Goal: Task Accomplishment & Management: Manage account settings

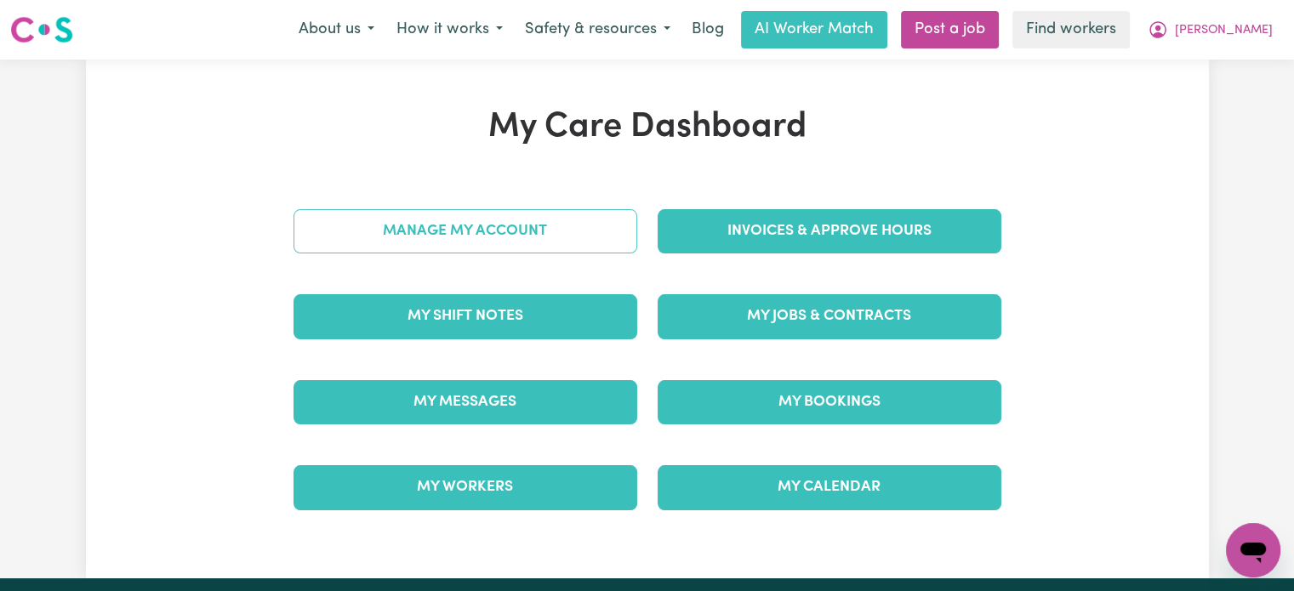
click at [431, 227] on link "Manage My Account" at bounding box center [466, 231] width 344 height 44
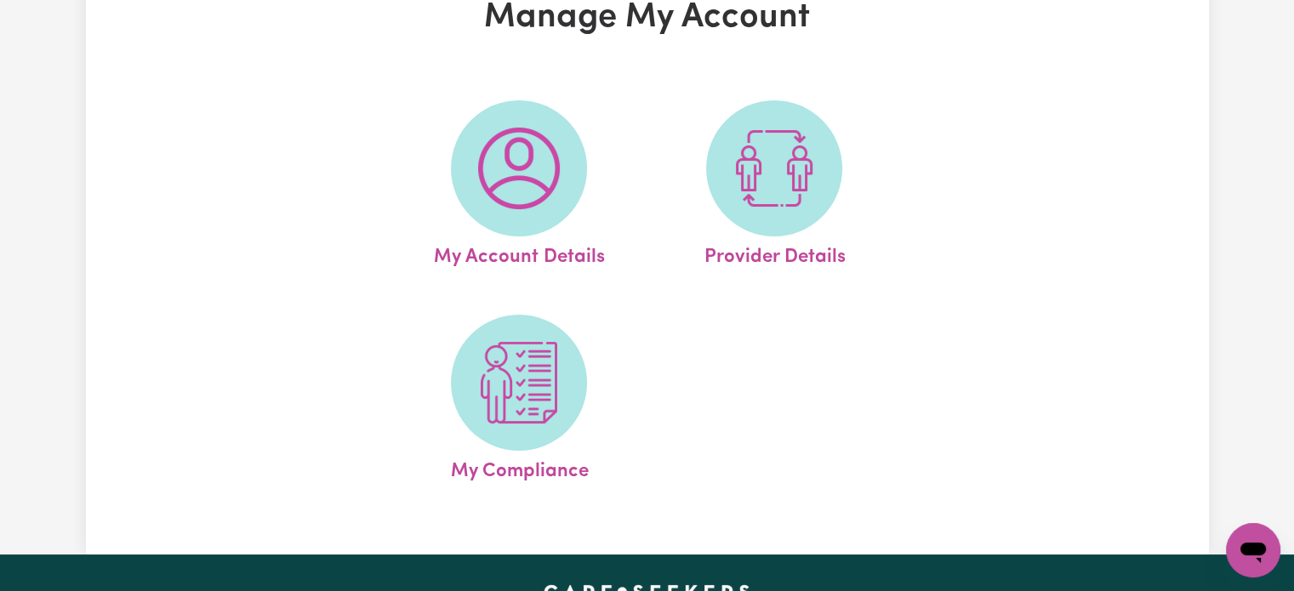
scroll to position [255, 0]
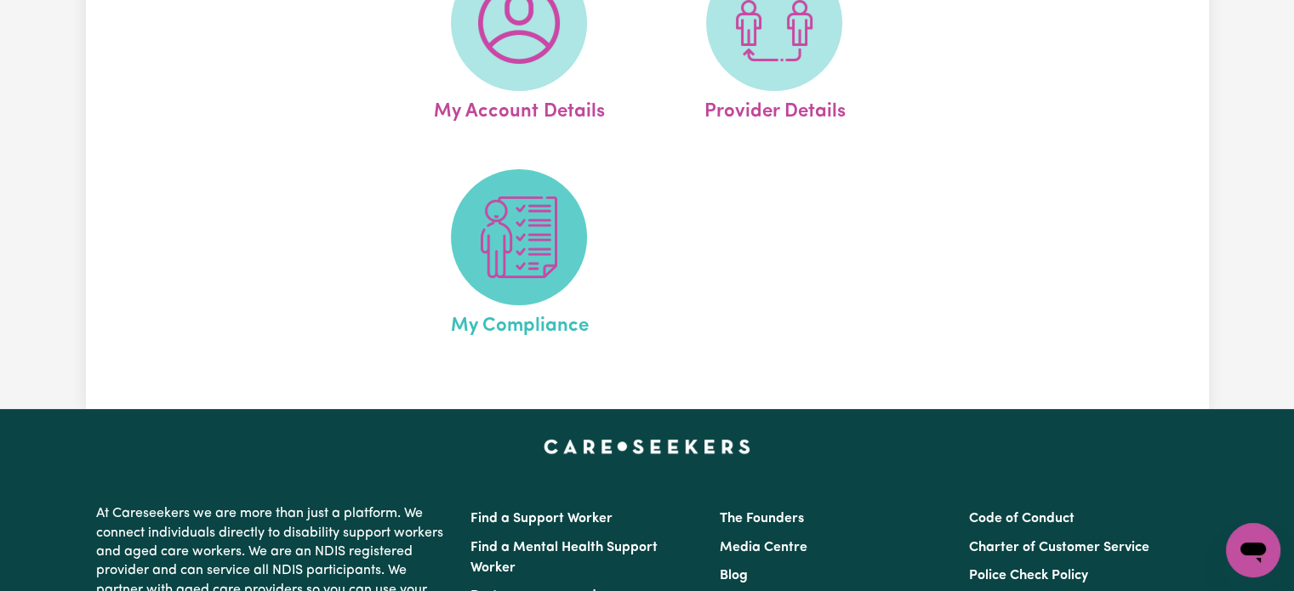
click at [550, 272] on img at bounding box center [519, 238] width 82 height 82
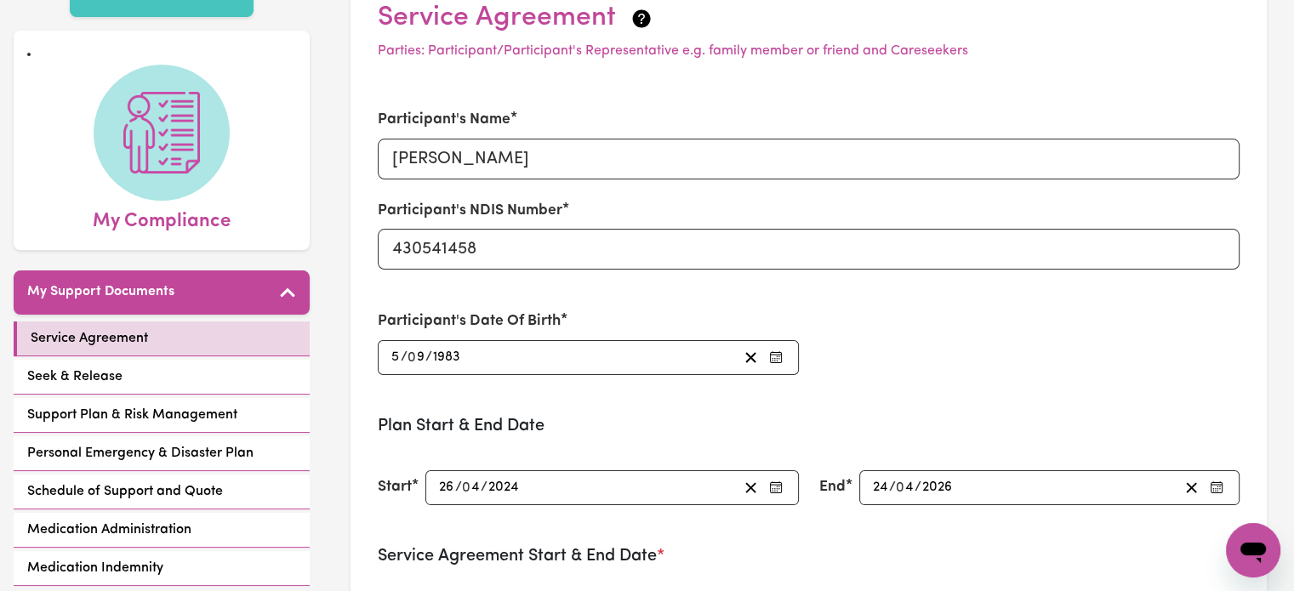
scroll to position [255, 0]
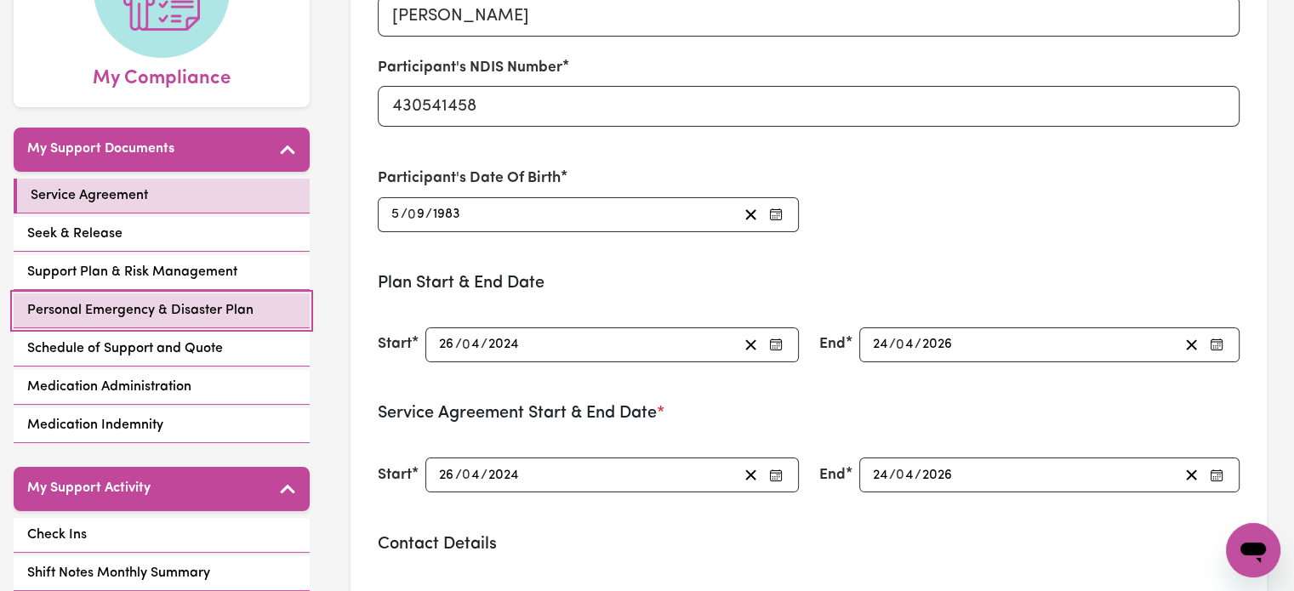
click at [199, 302] on span "Personal Emergency & Disaster Plan" at bounding box center [140, 310] width 226 height 20
select select "postpone"
select select "email"
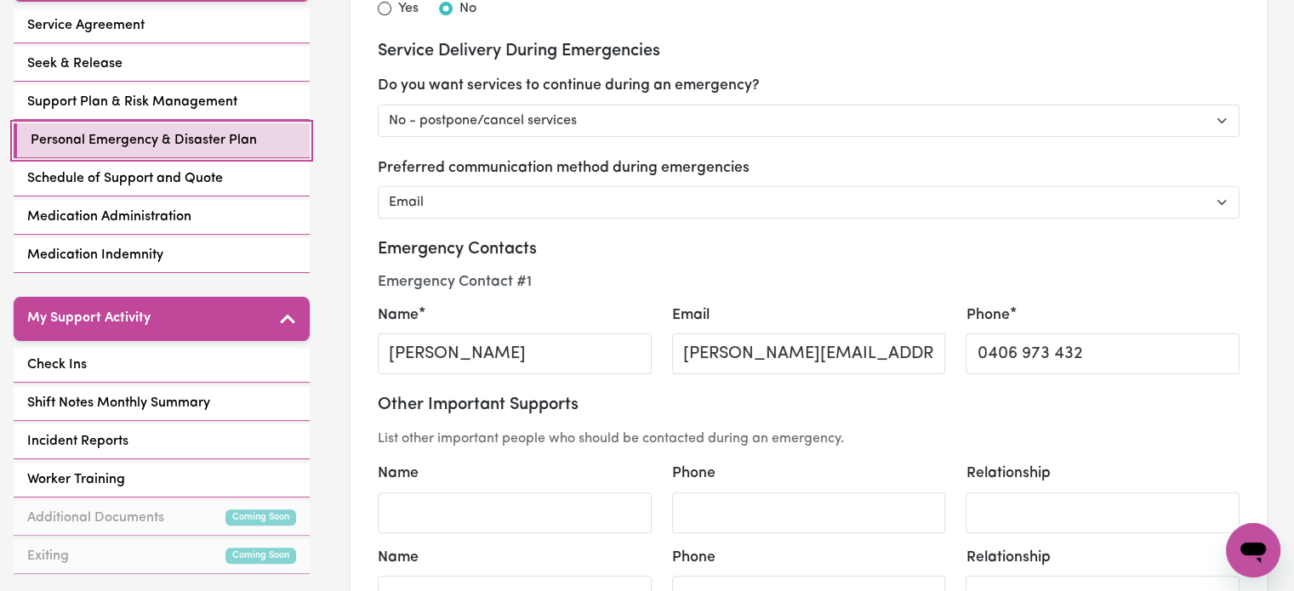
scroll to position [596, 0]
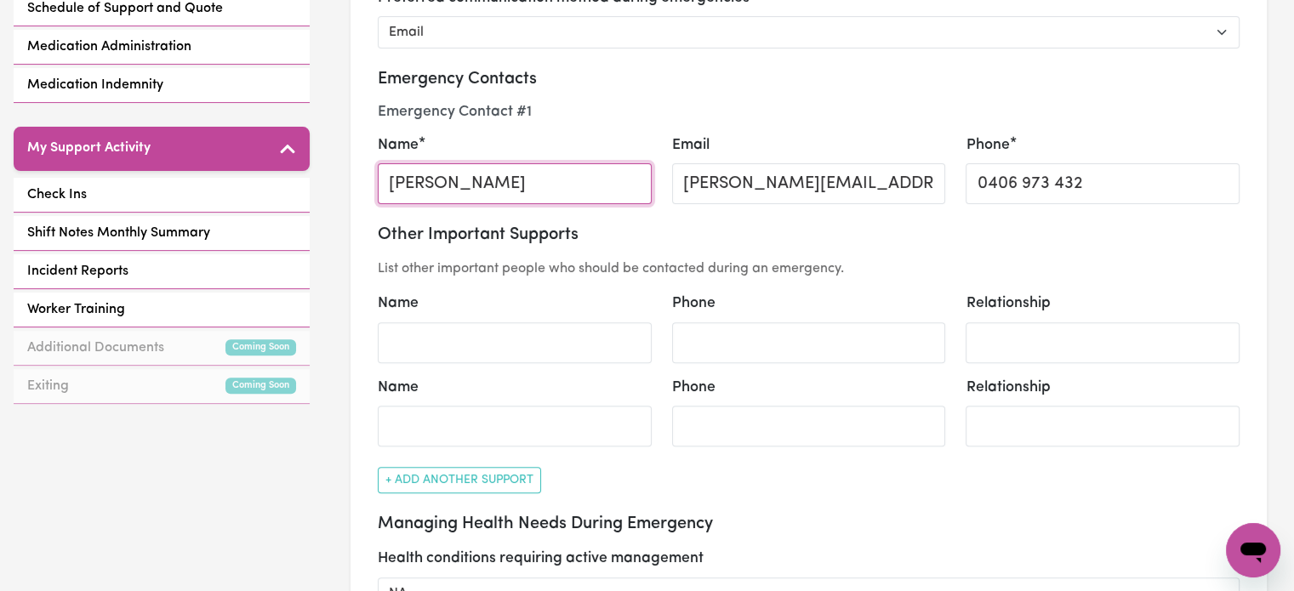
click at [518, 183] on input "[PERSON_NAME]" at bounding box center [515, 183] width 274 height 41
type input "[PERSON_NAME]"
select select "postpone"
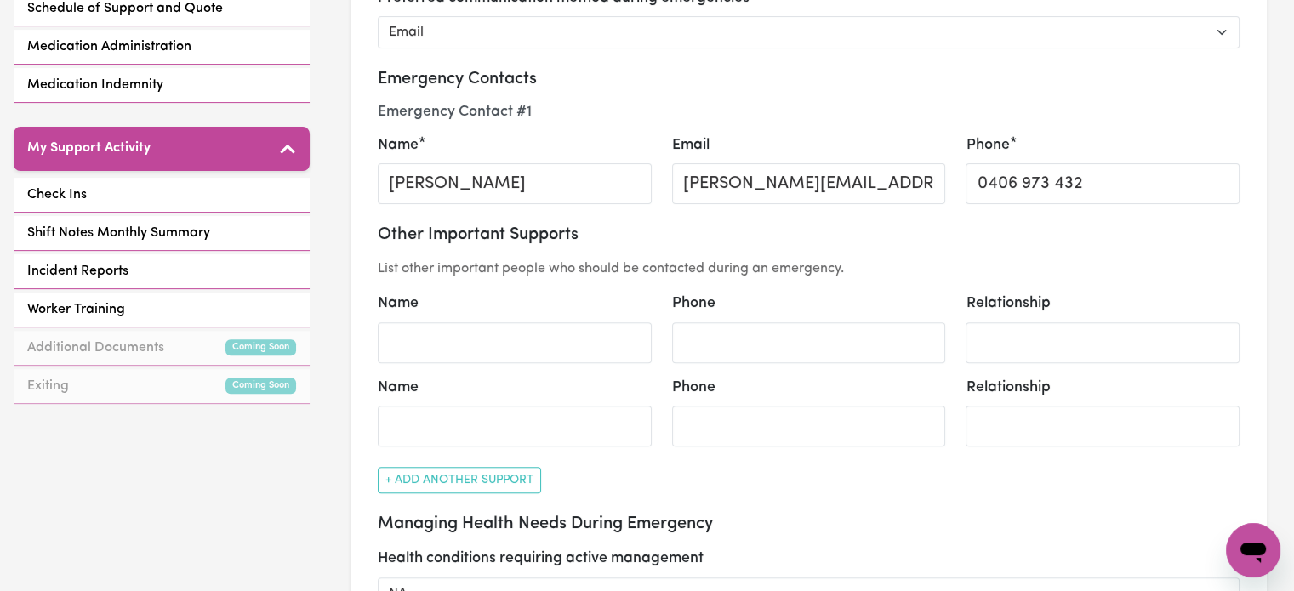
select select "email"
click at [1041, 177] on input "0406 973 432" at bounding box center [1103, 183] width 274 height 41
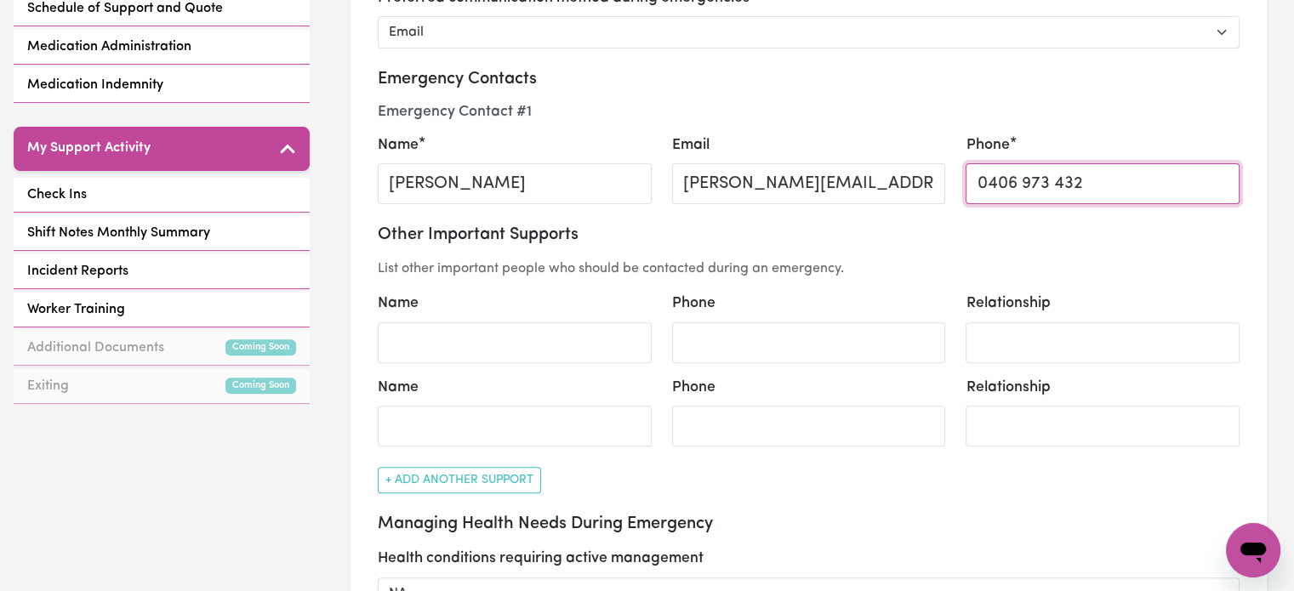
paste input "15950516"
type input "0406 973 432"
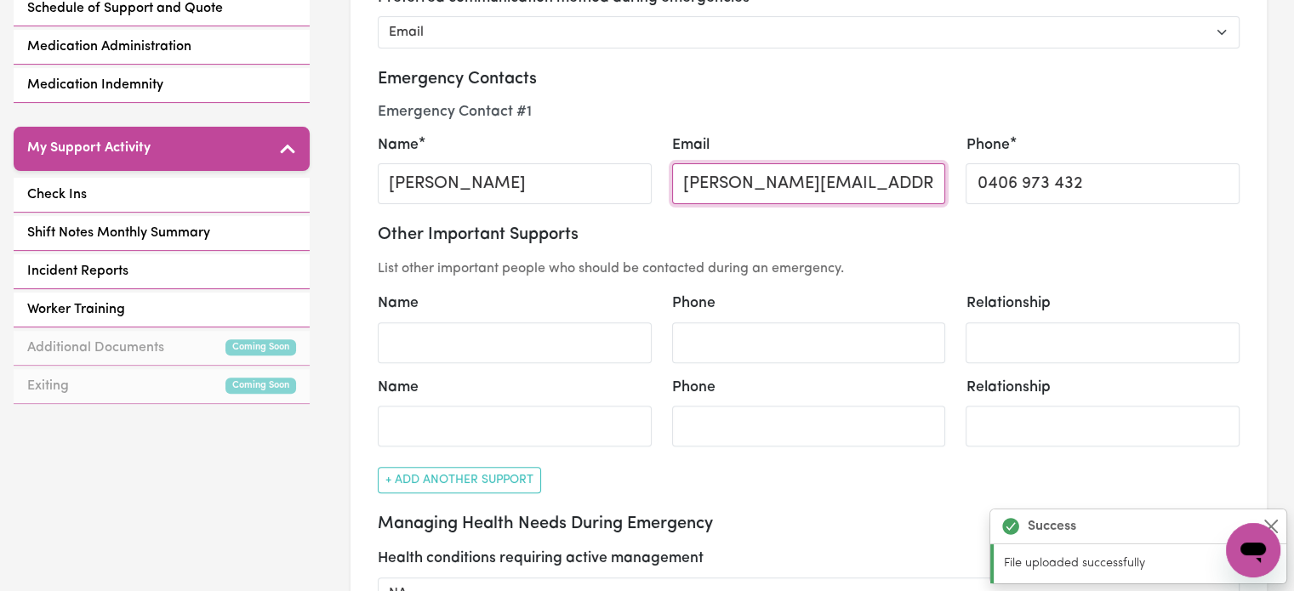
click at [881, 173] on input "[PERSON_NAME][EMAIL_ADDRESS][DOMAIN_NAME]" at bounding box center [809, 183] width 274 height 41
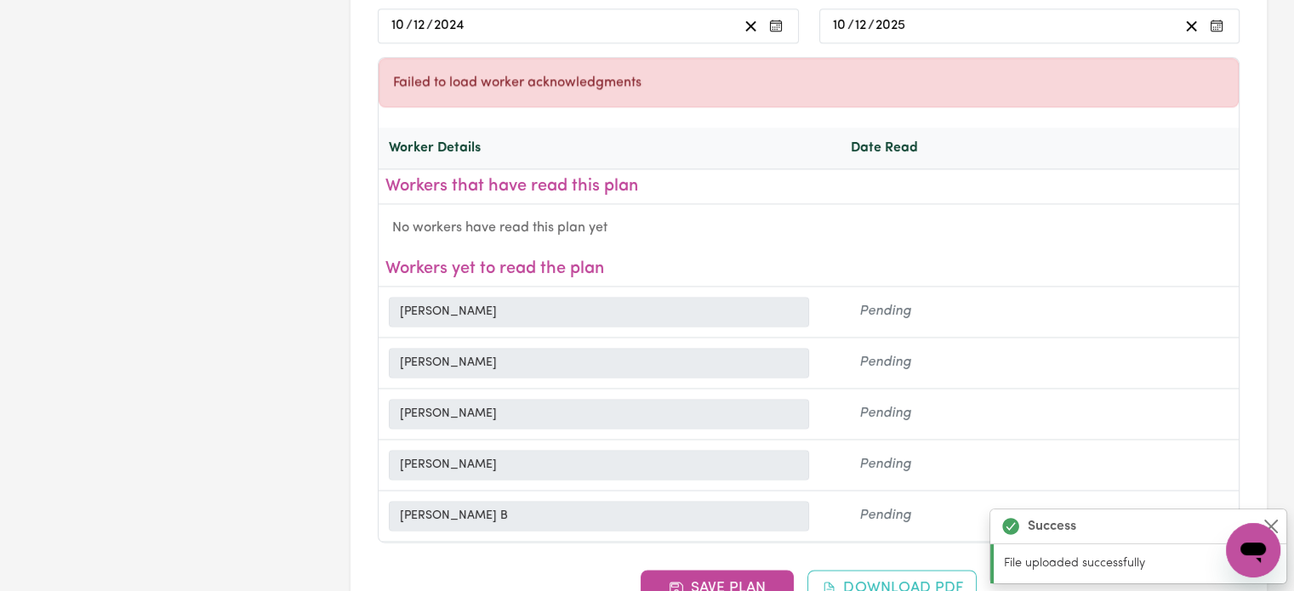
scroll to position [2638, 0]
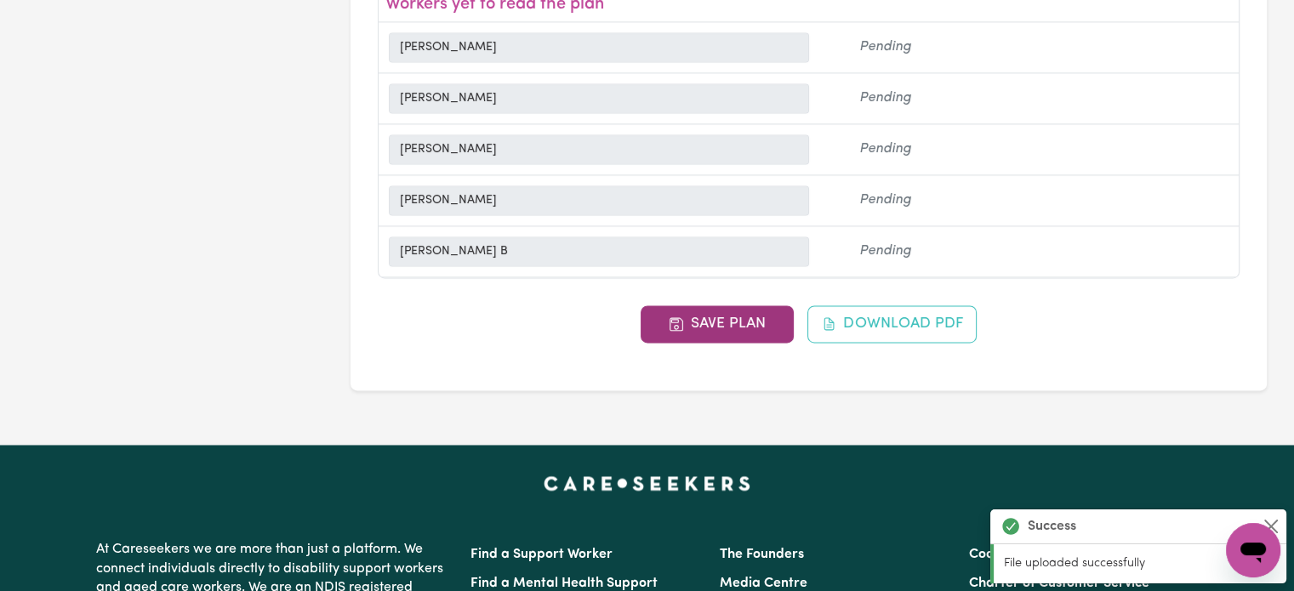
type input "brother"
click at [732, 318] on button "Save Plan" at bounding box center [717, 323] width 153 height 37
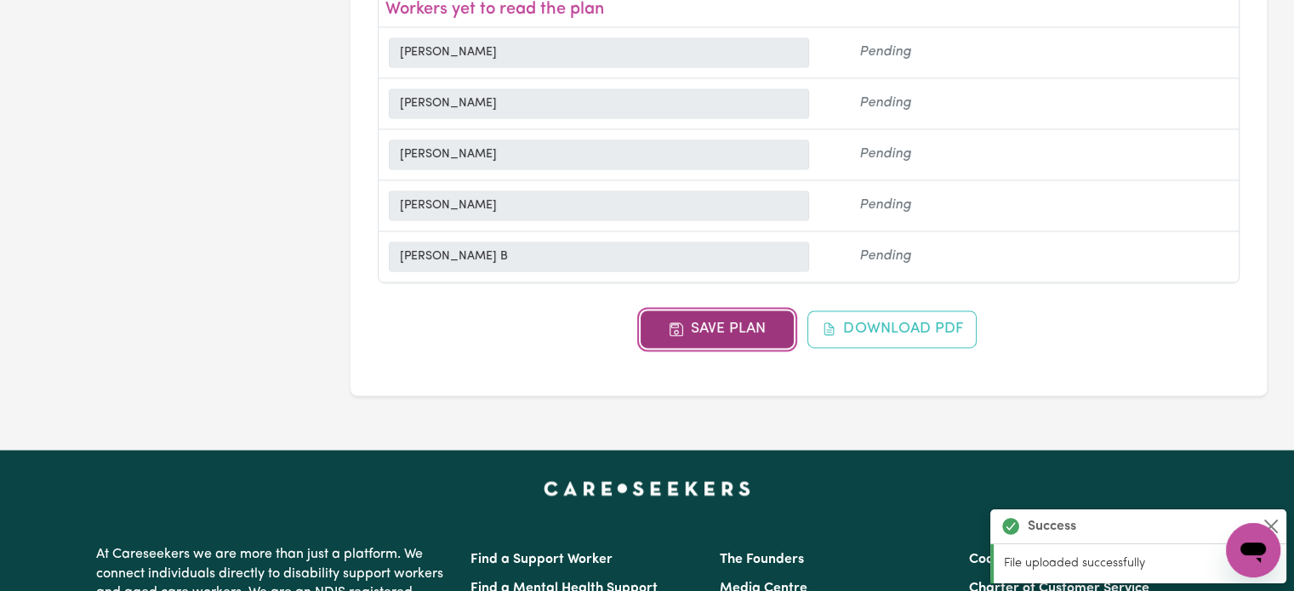
select select "postpone"
select select "email"
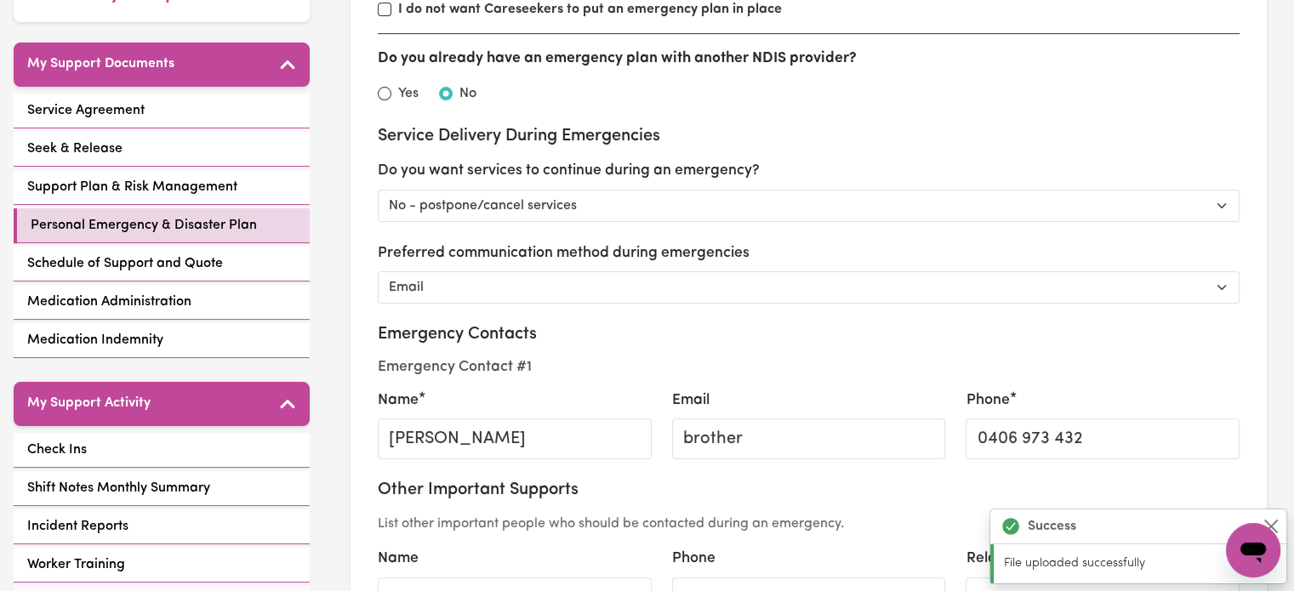
scroll to position [0, 0]
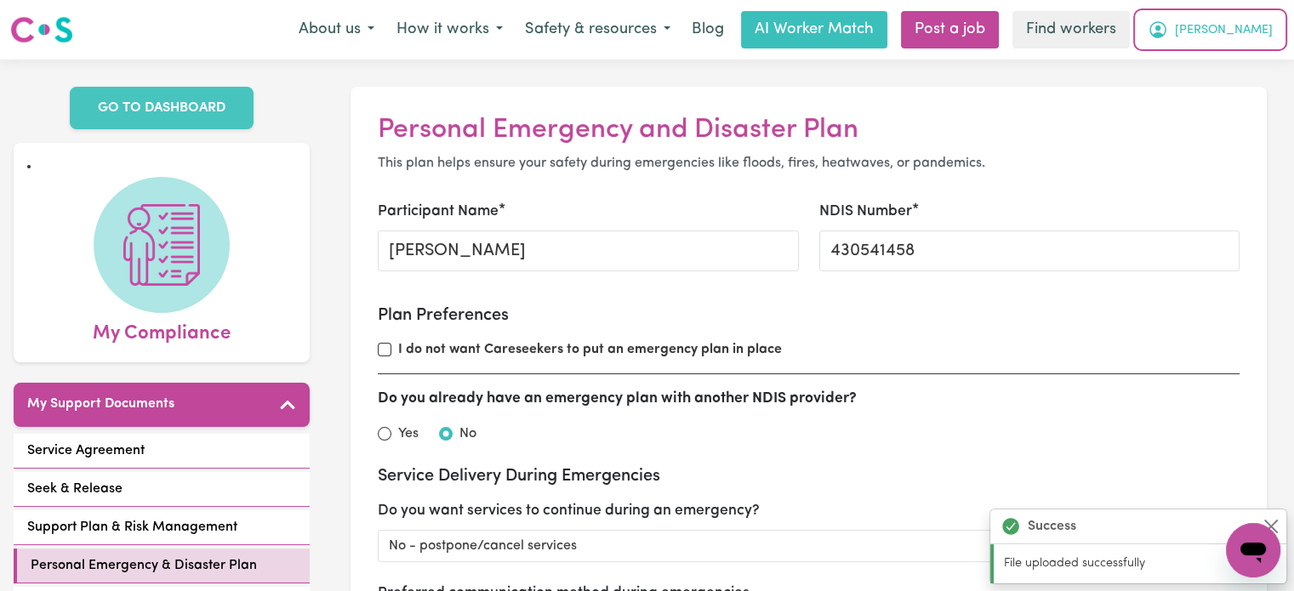
click at [1243, 37] on span "[PERSON_NAME]" at bounding box center [1224, 30] width 98 height 19
click at [1249, 62] on link "My Dashboard" at bounding box center [1216, 66] width 134 height 32
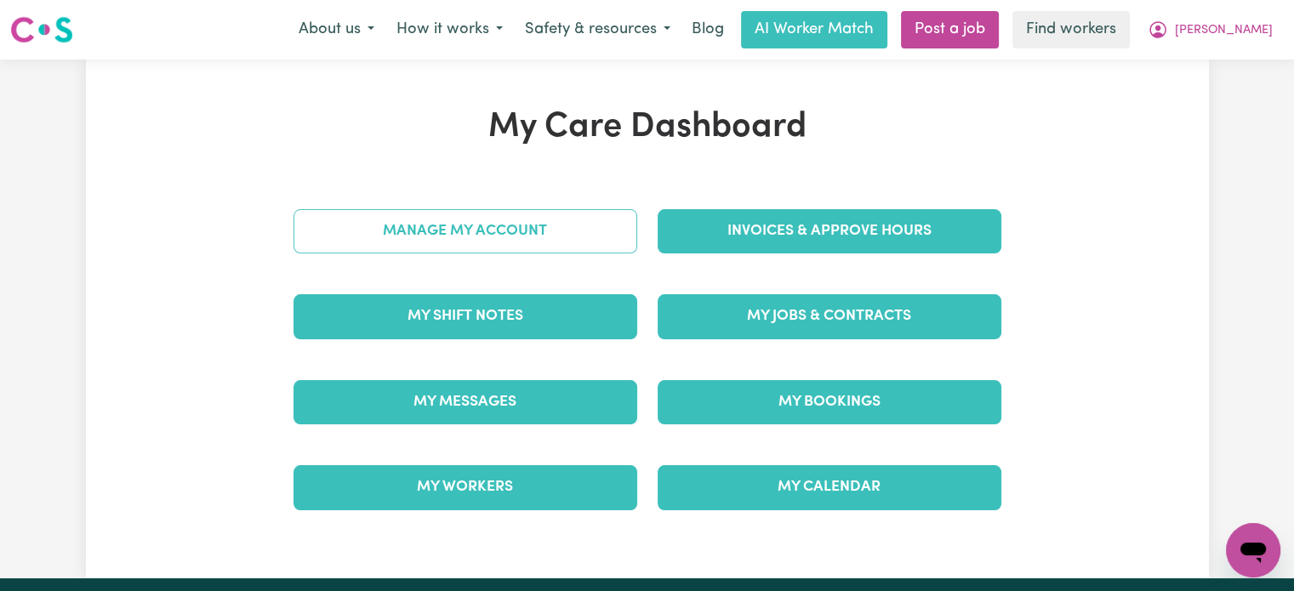
click at [446, 226] on link "Manage My Account" at bounding box center [466, 231] width 344 height 44
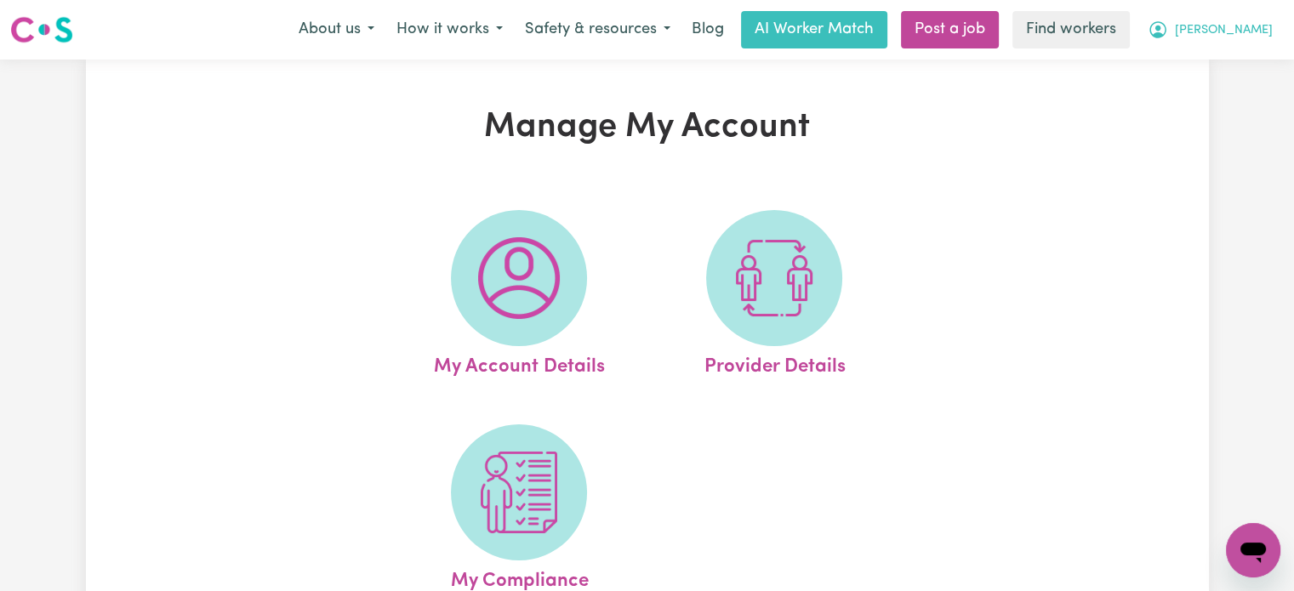
click at [1244, 24] on span "[PERSON_NAME]" at bounding box center [1224, 30] width 98 height 19
click at [1246, 56] on link "My Dashboard" at bounding box center [1216, 66] width 134 height 32
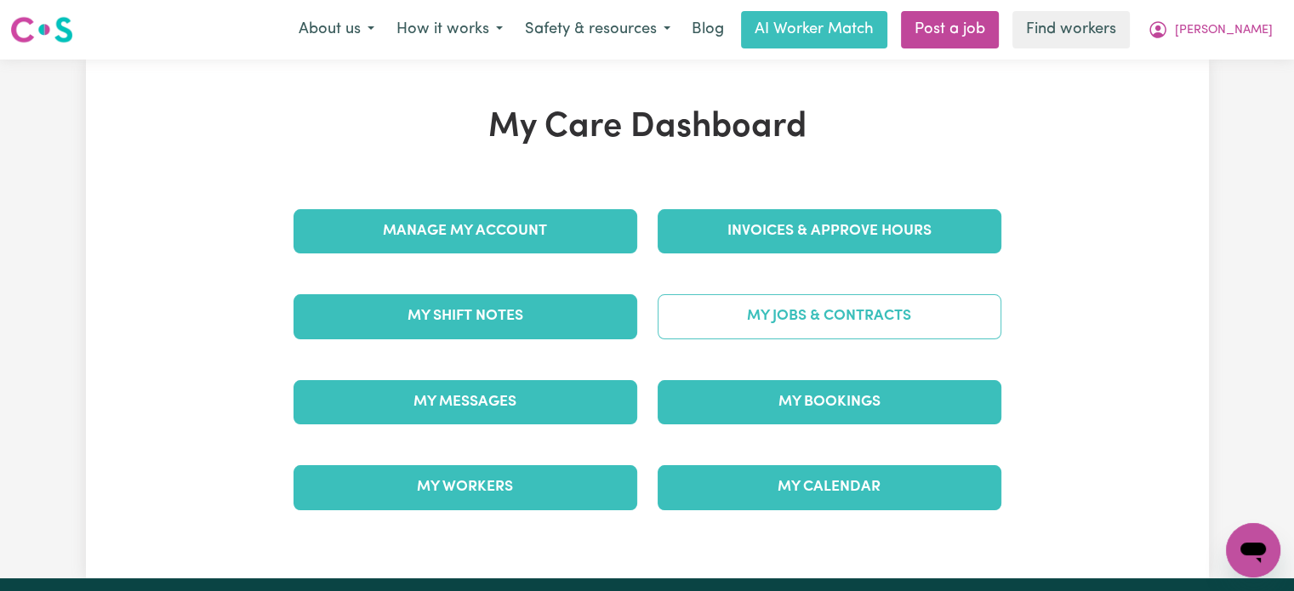
click at [872, 324] on link "My Jobs & Contracts" at bounding box center [830, 316] width 344 height 44
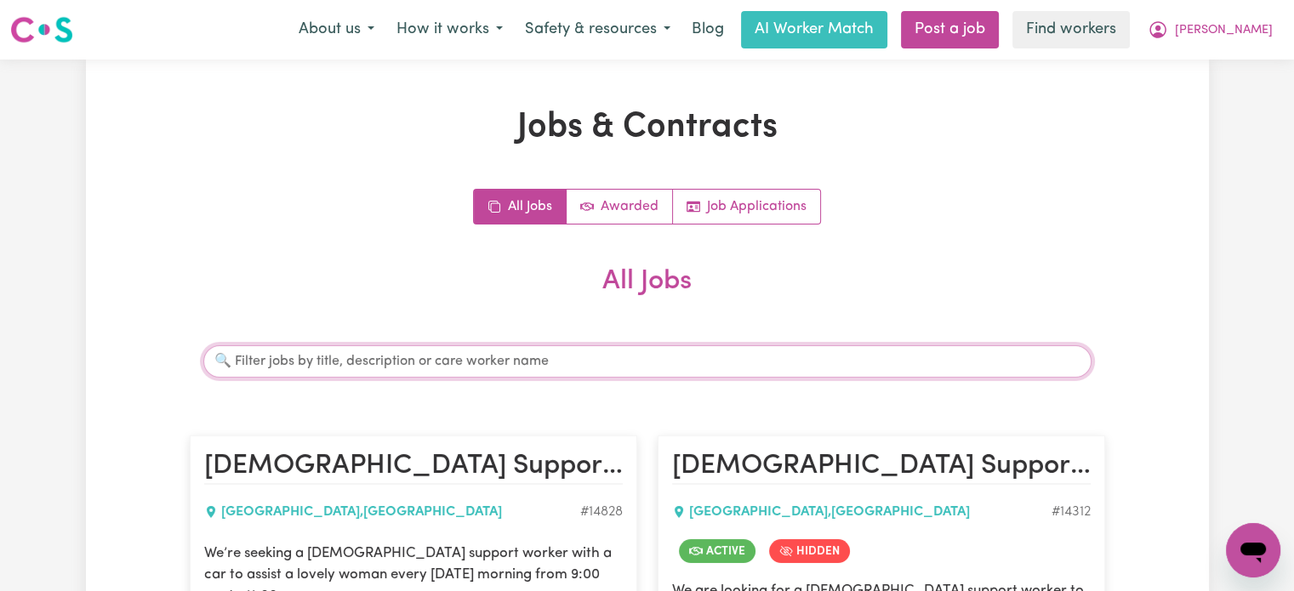
click at [371, 363] on input "Search jobs" at bounding box center [647, 361] width 888 height 32
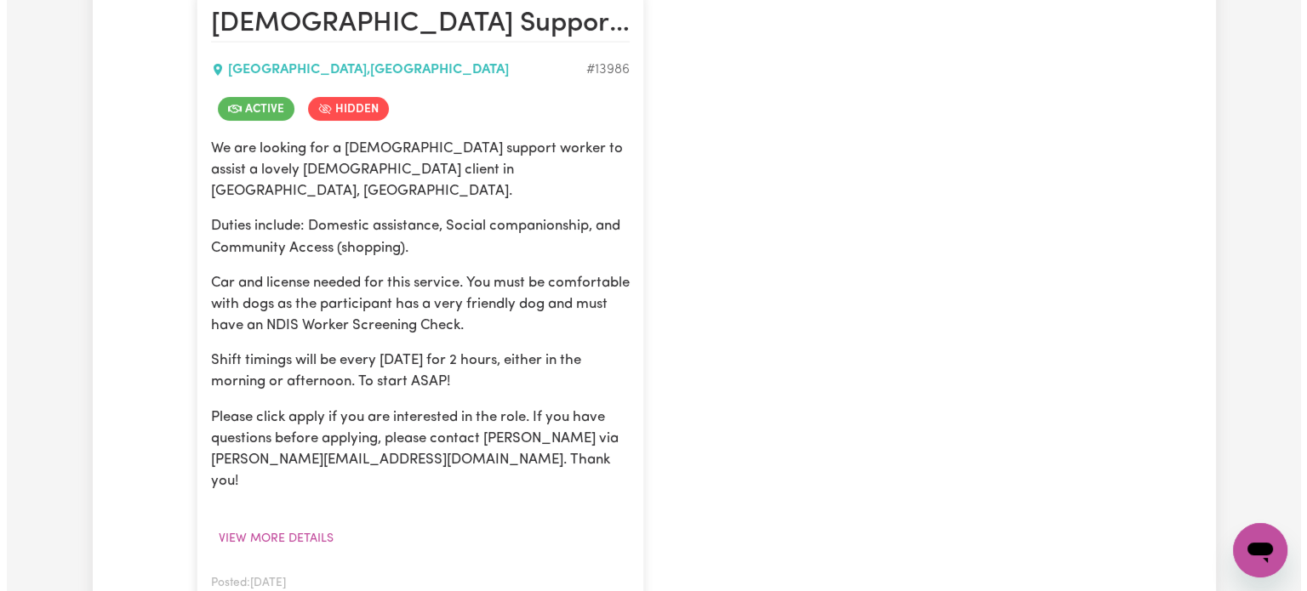
scroll to position [511, 0]
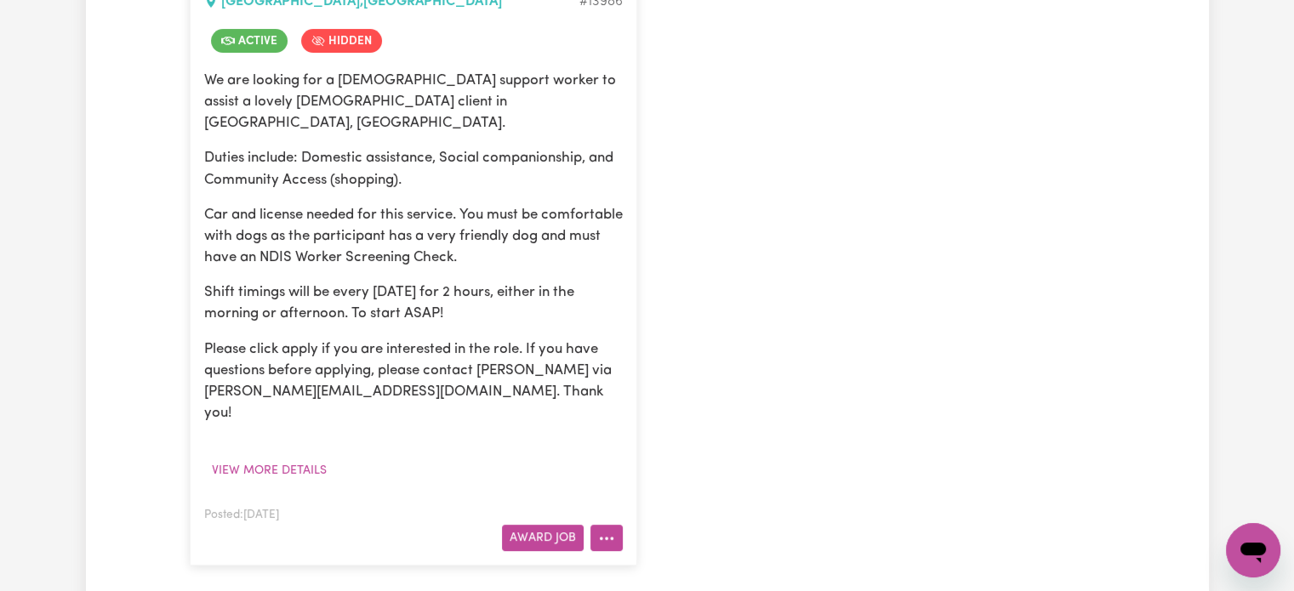
type input "[PERSON_NAME]"
click at [604, 530] on icon "More options" at bounding box center [606, 538] width 17 height 17
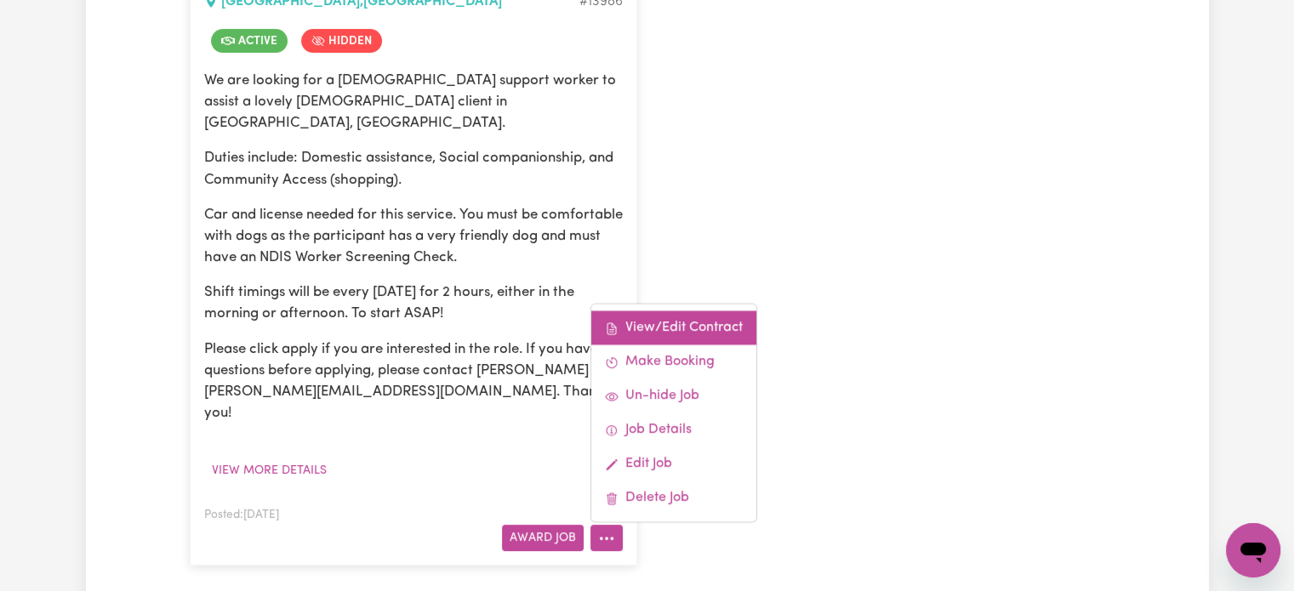
click at [644, 311] on link "View/Edit Contract" at bounding box center [673, 328] width 165 height 34
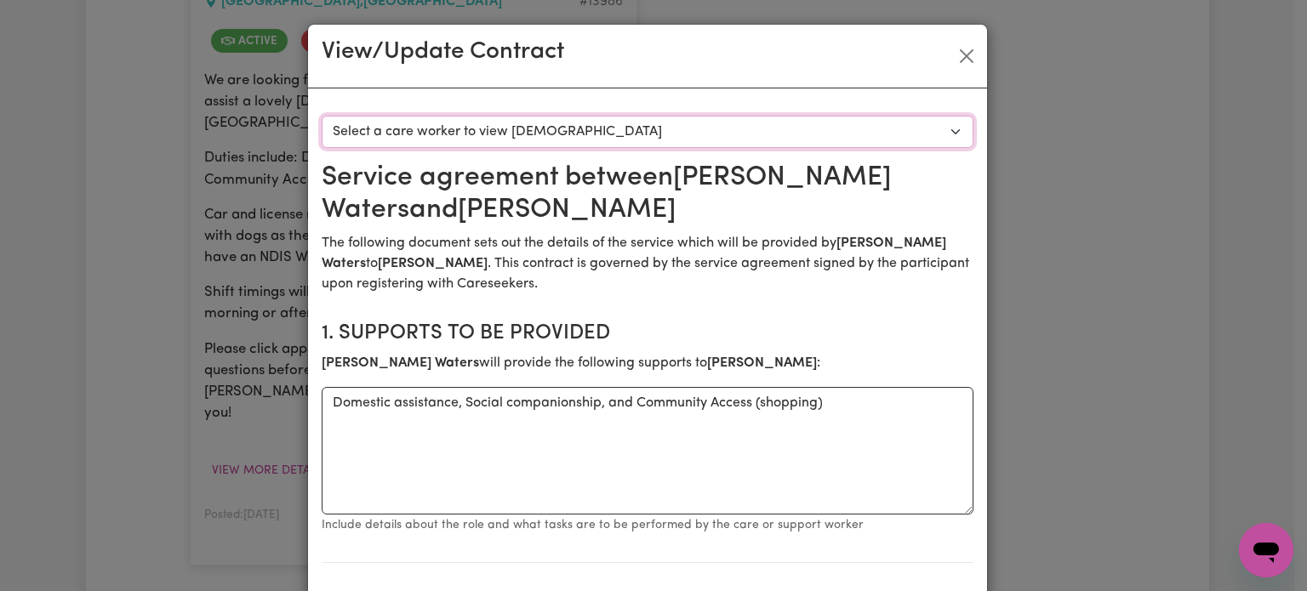
click at [544, 140] on select "Select a care worker to view [DEMOGRAPHIC_DATA] #10050 - [PERSON_NAME] (contrac…" at bounding box center [648, 132] width 652 height 32
select select "9662"
click at [322, 116] on select "Select a care worker to view [DEMOGRAPHIC_DATA] #10050 - [PERSON_NAME] (contrac…" at bounding box center [648, 132] width 652 height 32
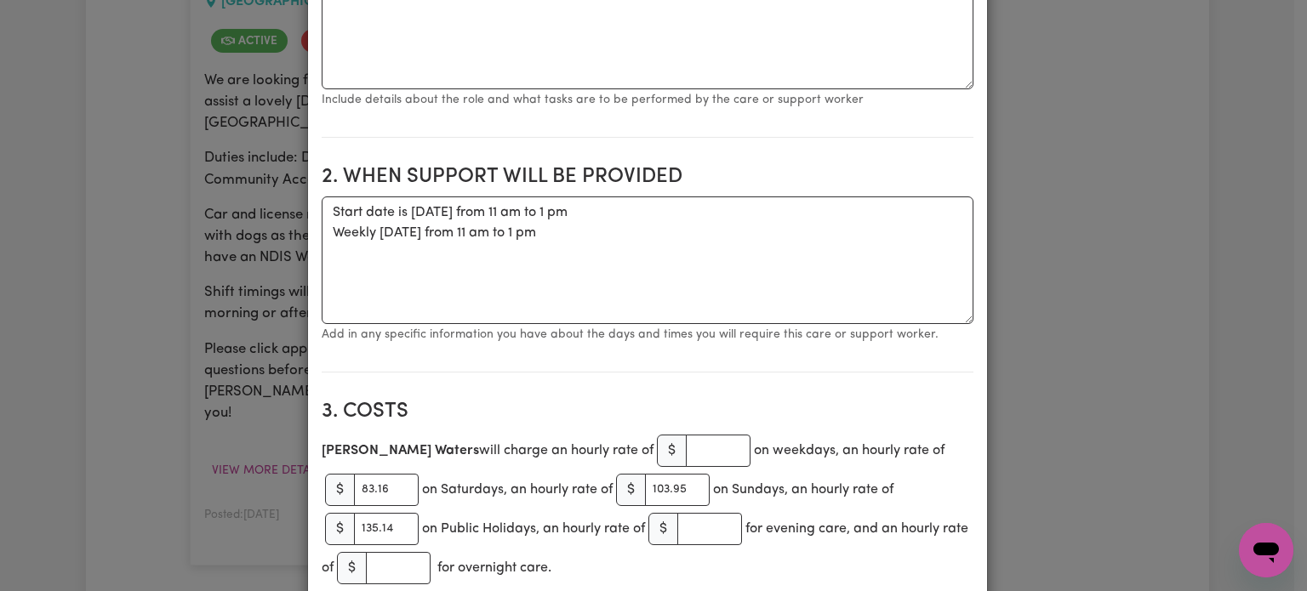
scroll to position [681, 0]
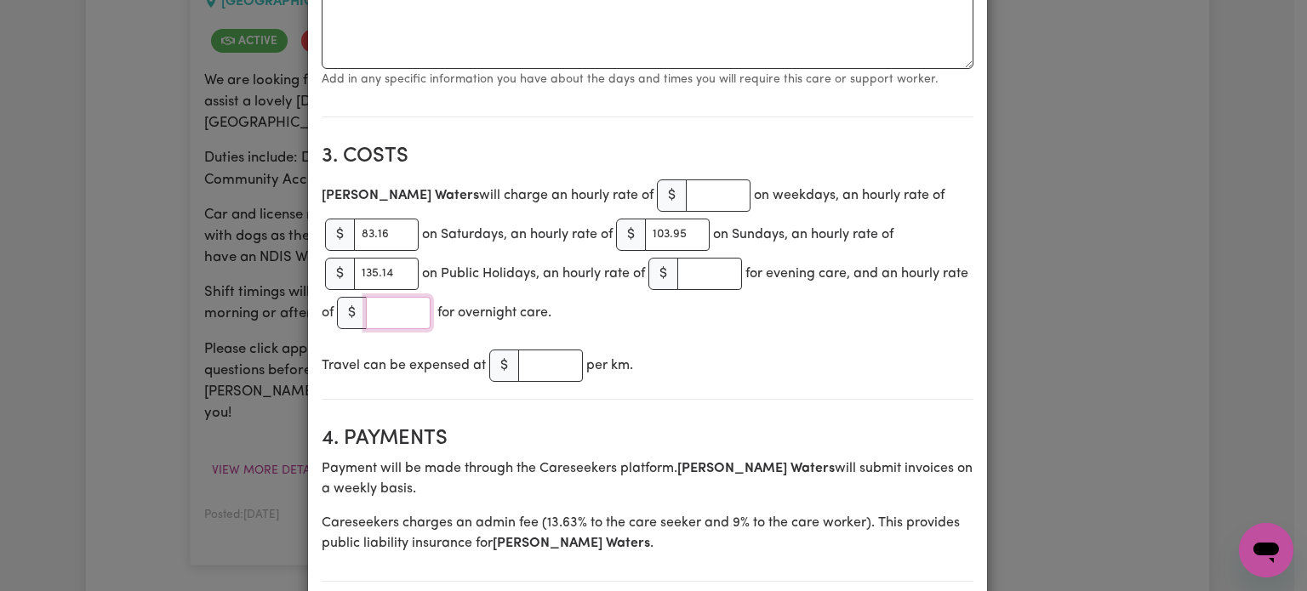
click at [425, 309] on input "number" at bounding box center [398, 313] width 65 height 32
paste input "258.78"
type input "258.78"
click at [695, 316] on div "[PERSON_NAME] will charge an hourly rate of $ on weekdays, an hourly rate of $ …" at bounding box center [648, 254] width 652 height 157
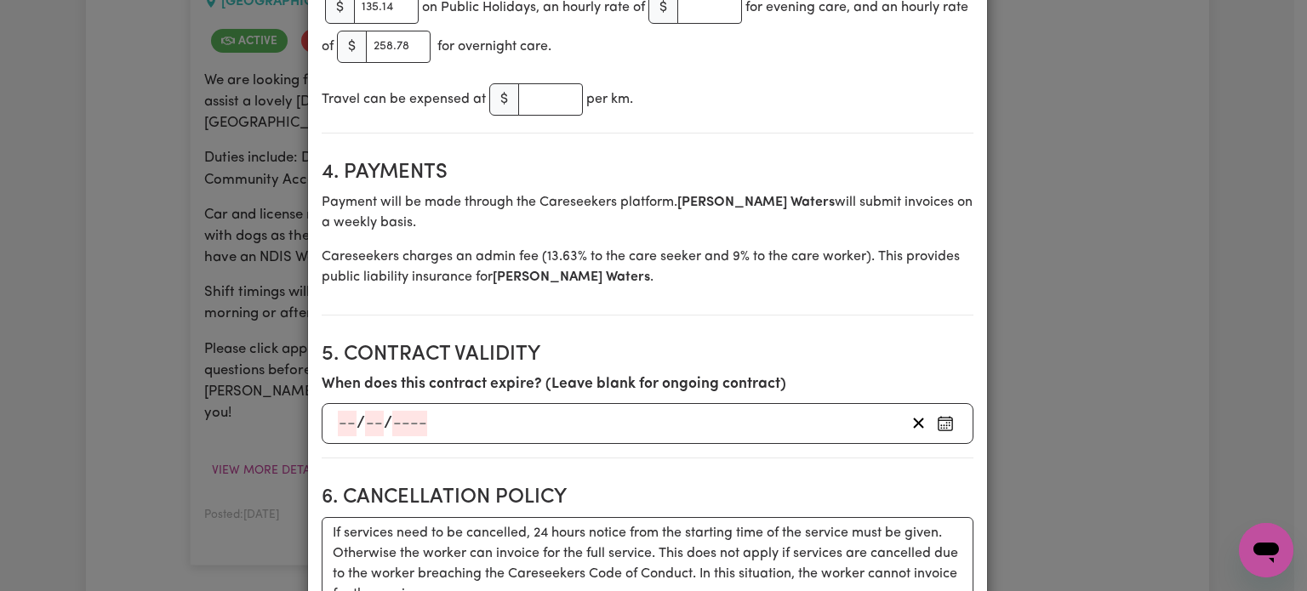
scroll to position [766, 0]
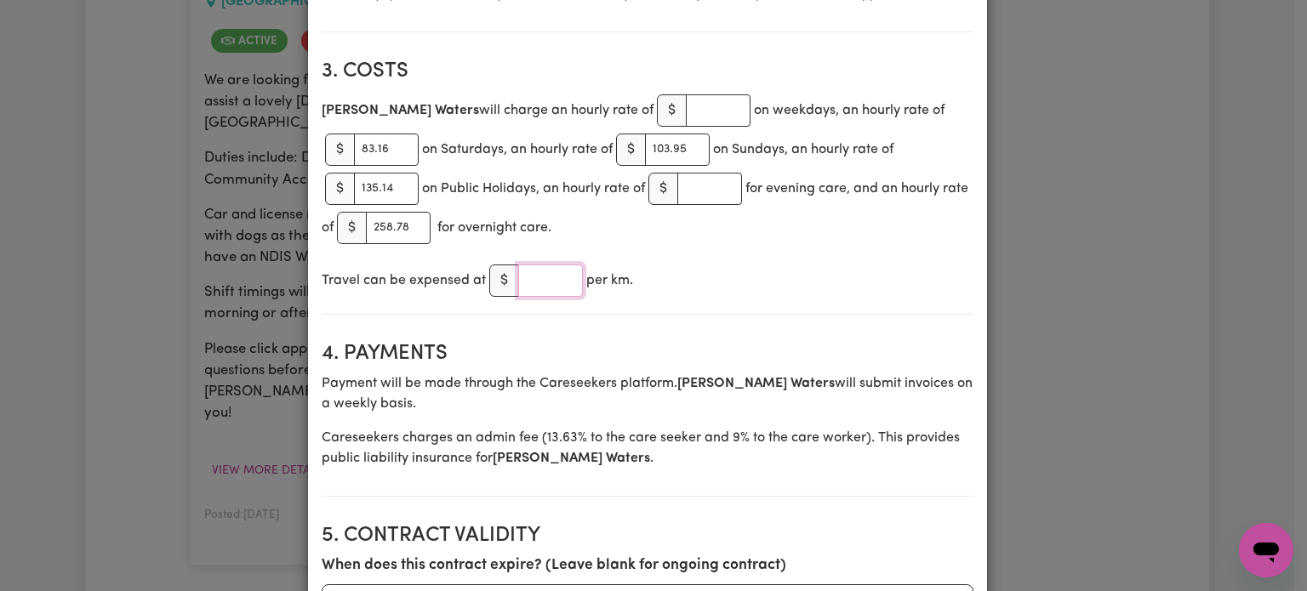
click at [534, 281] on input "number" at bounding box center [550, 281] width 65 height 32
type input "1"
click at [819, 253] on section "3. Costs [PERSON_NAME] will charge an hourly rate of $ on weekdays, an hourly r…" at bounding box center [648, 180] width 652 height 269
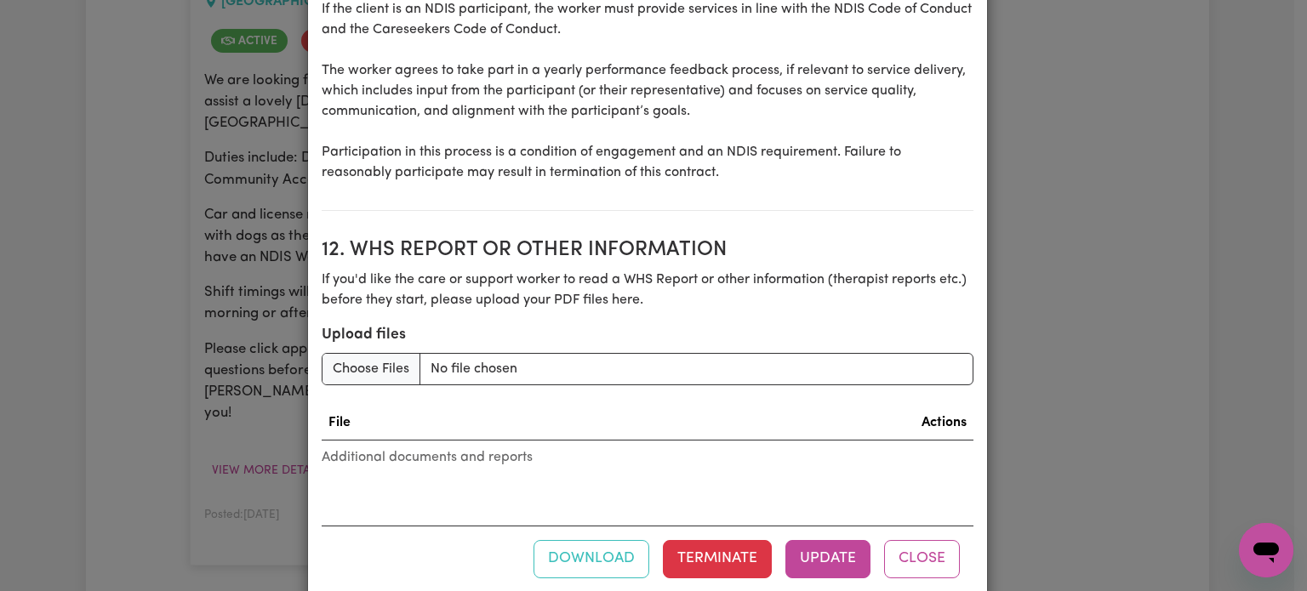
scroll to position [2403, 0]
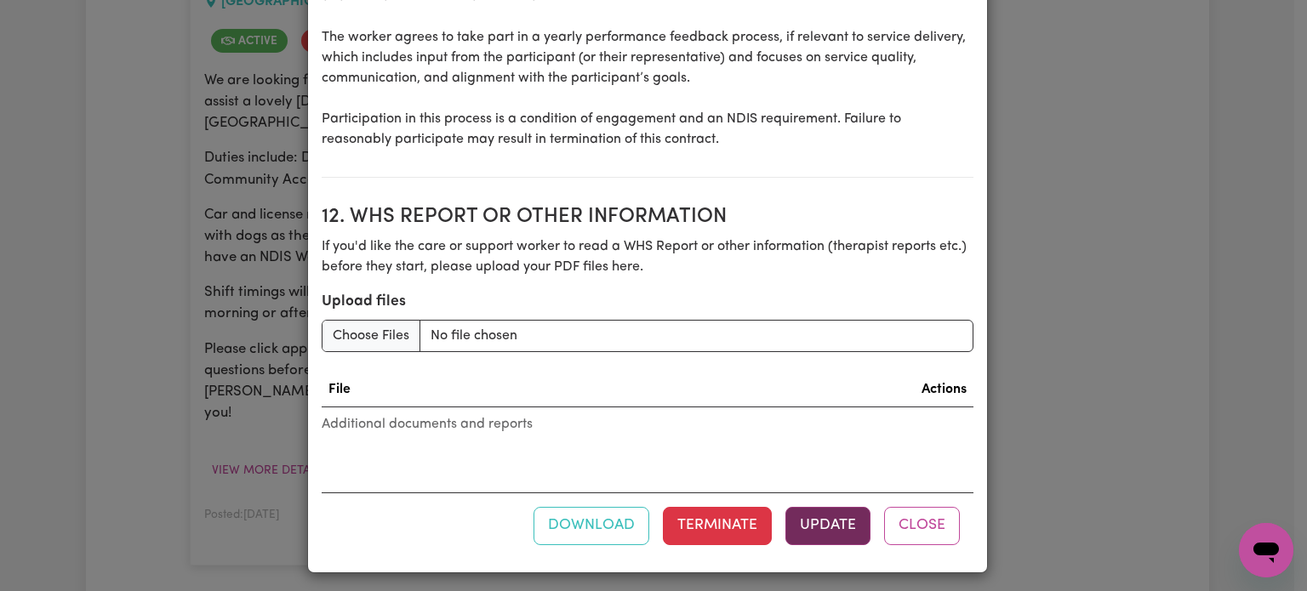
click at [817, 511] on button "Update" at bounding box center [827, 525] width 85 height 37
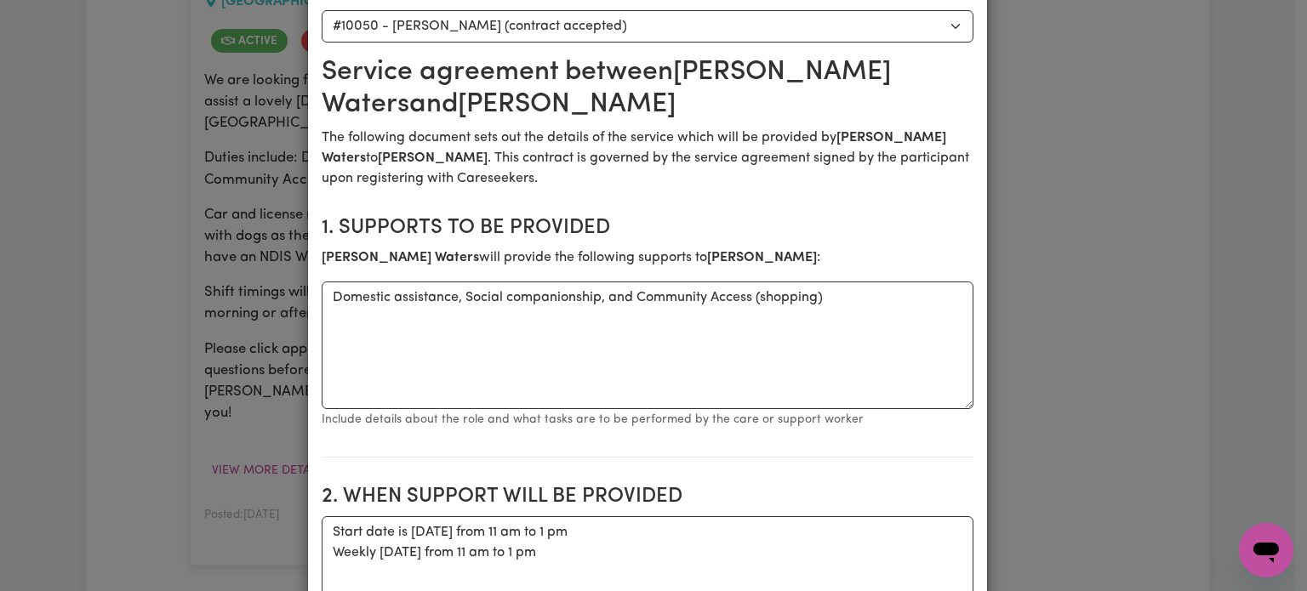
scroll to position [0, 0]
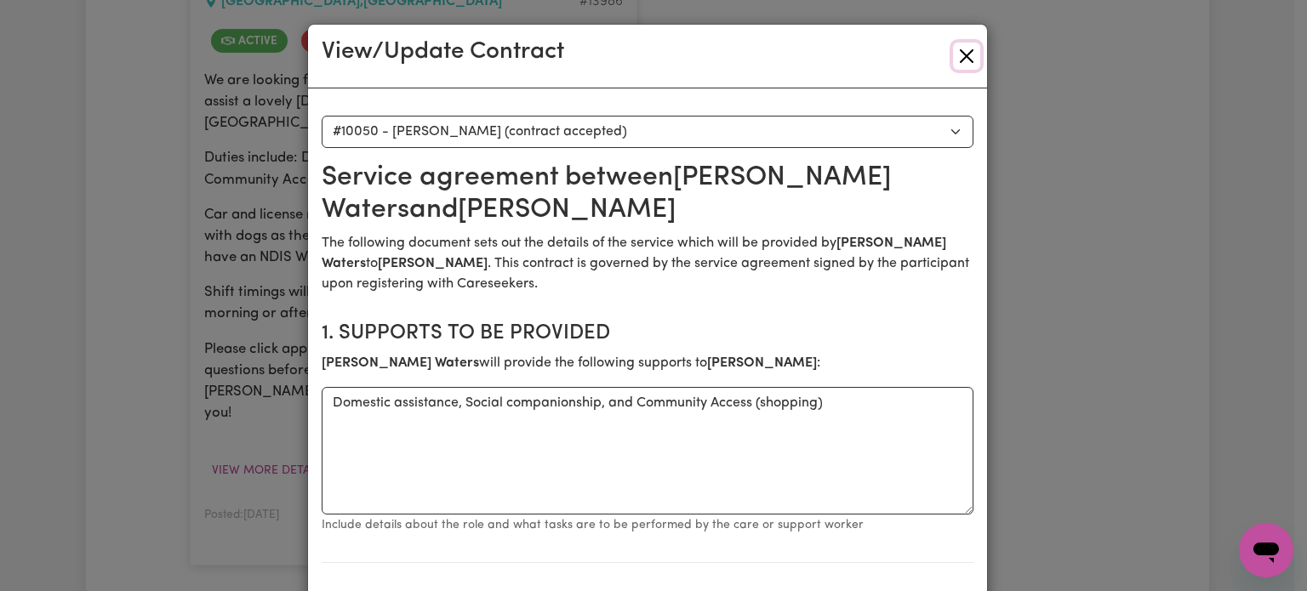
click at [957, 60] on button "Close" at bounding box center [966, 56] width 27 height 27
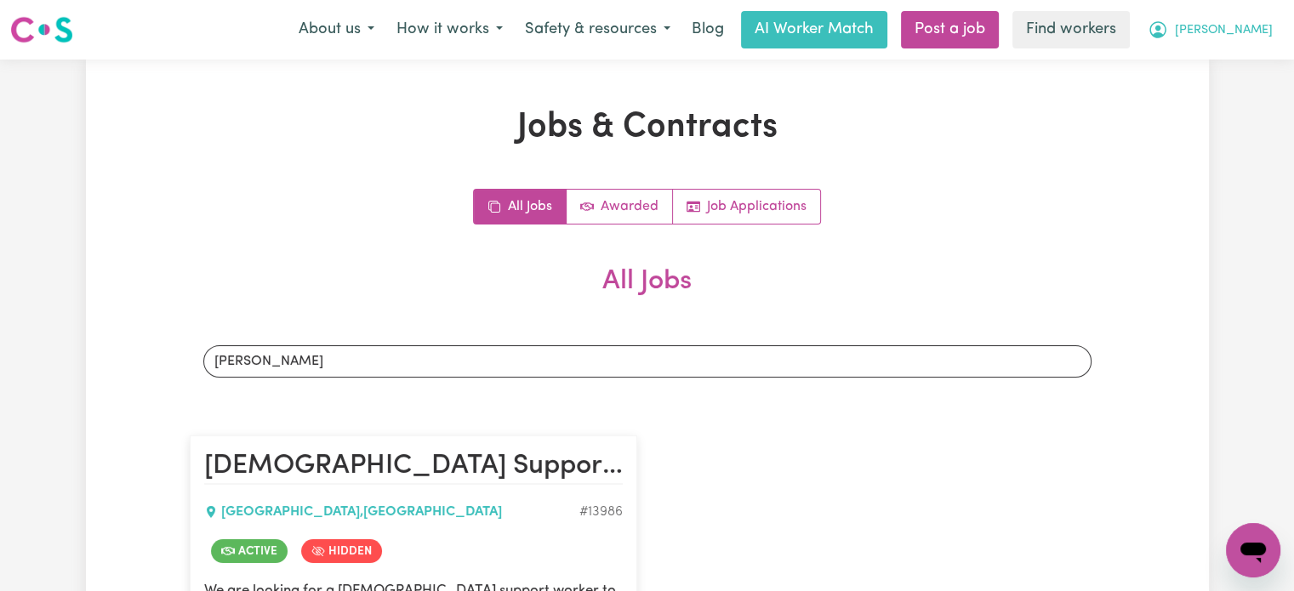
click at [1244, 35] on span "[PERSON_NAME]" at bounding box center [1224, 30] width 98 height 19
click at [1242, 85] on link "Logout" at bounding box center [1216, 98] width 134 height 32
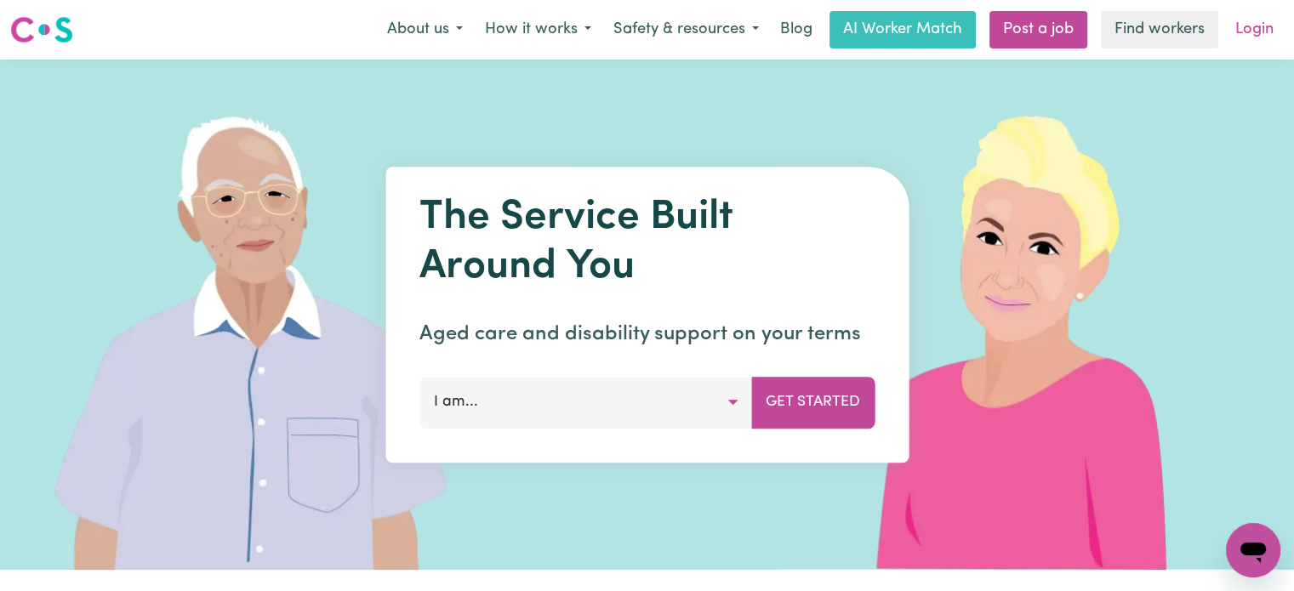
click at [1254, 33] on link "Login" at bounding box center [1254, 29] width 59 height 37
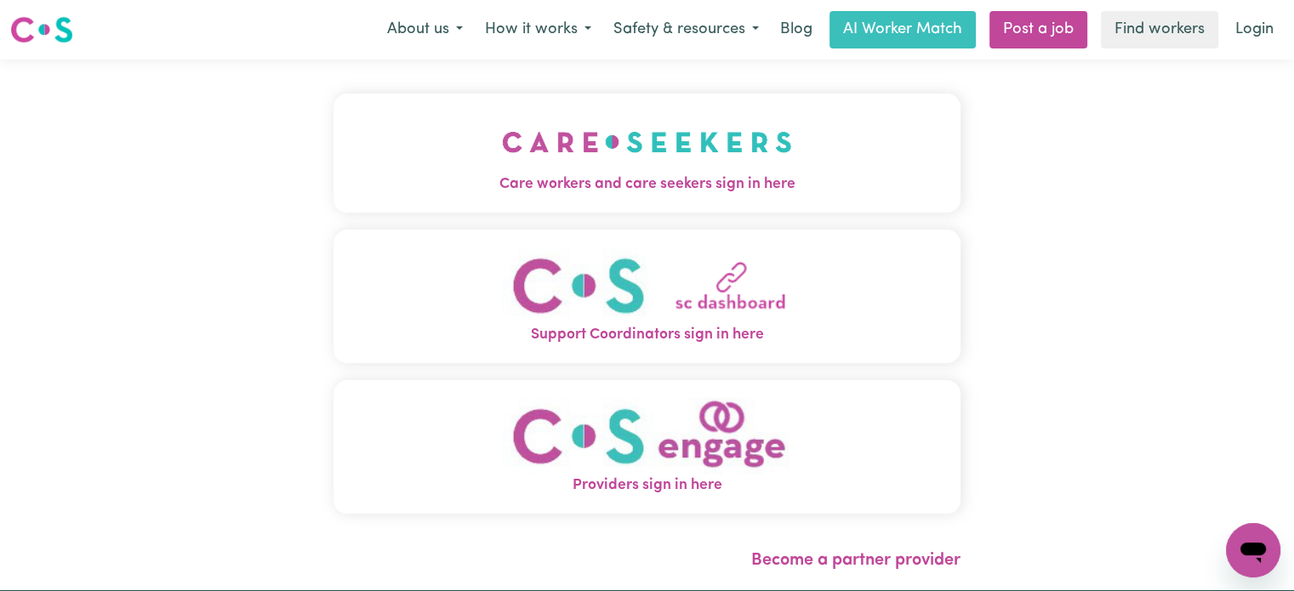
click at [619, 147] on button "Care workers and care seekers sign in here" at bounding box center [647, 153] width 627 height 119
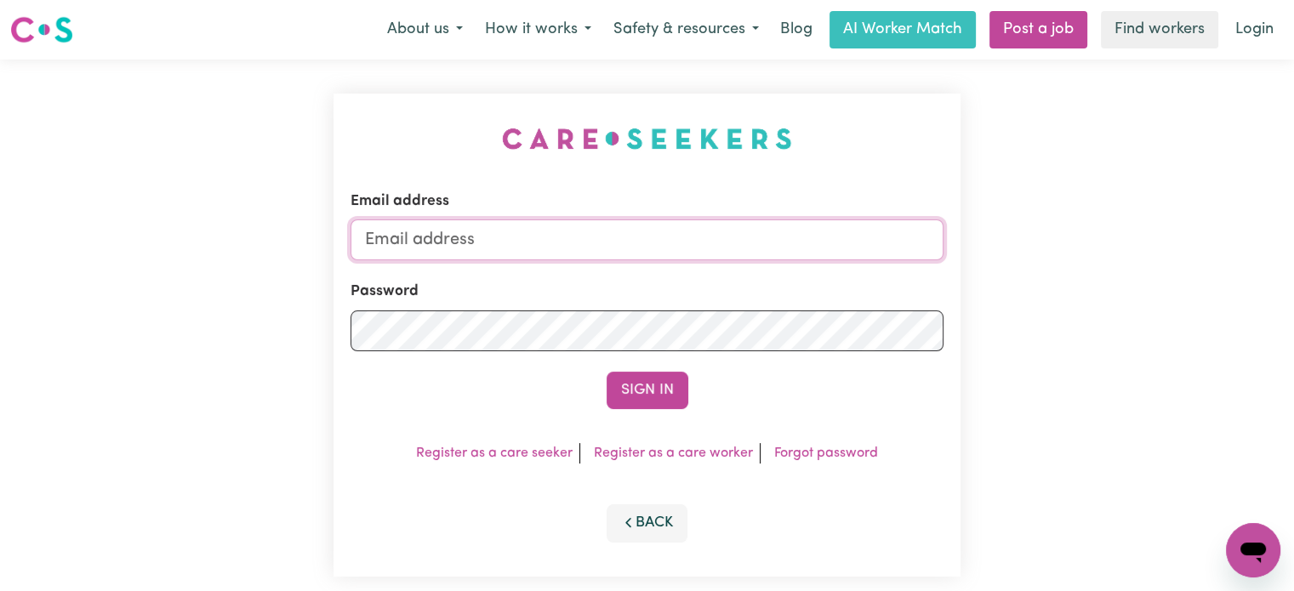
type input "[PERSON_NAME][EMAIL_ADDRESS][DOMAIN_NAME]"
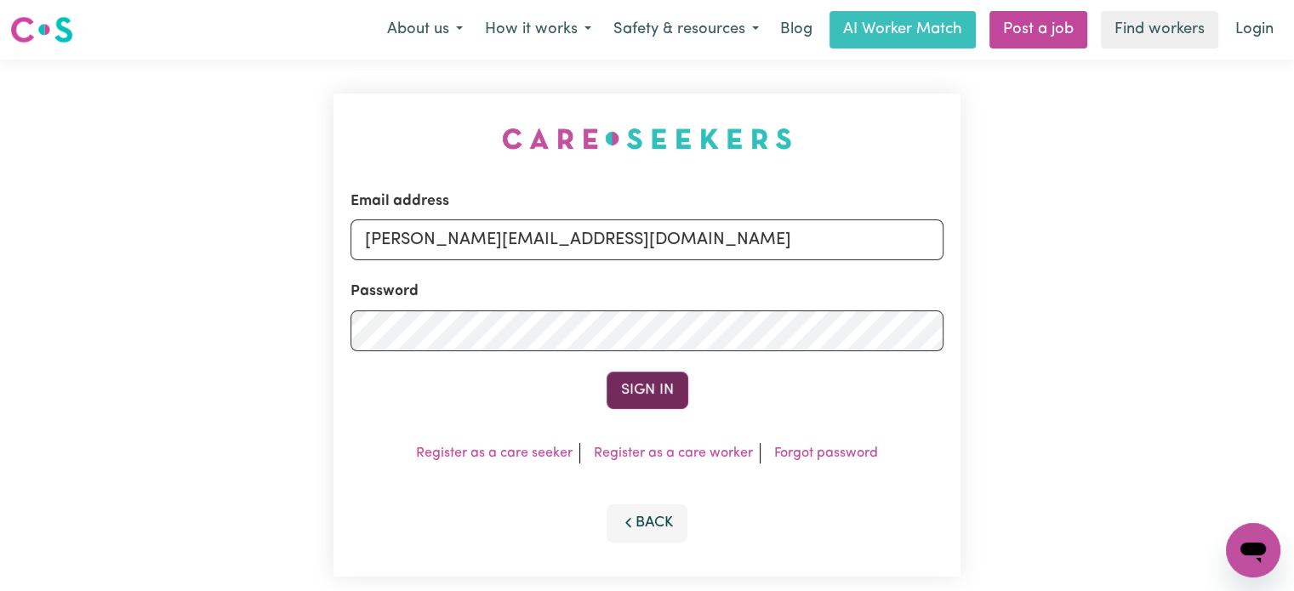
click at [647, 377] on button "Sign In" at bounding box center [648, 390] width 82 height 37
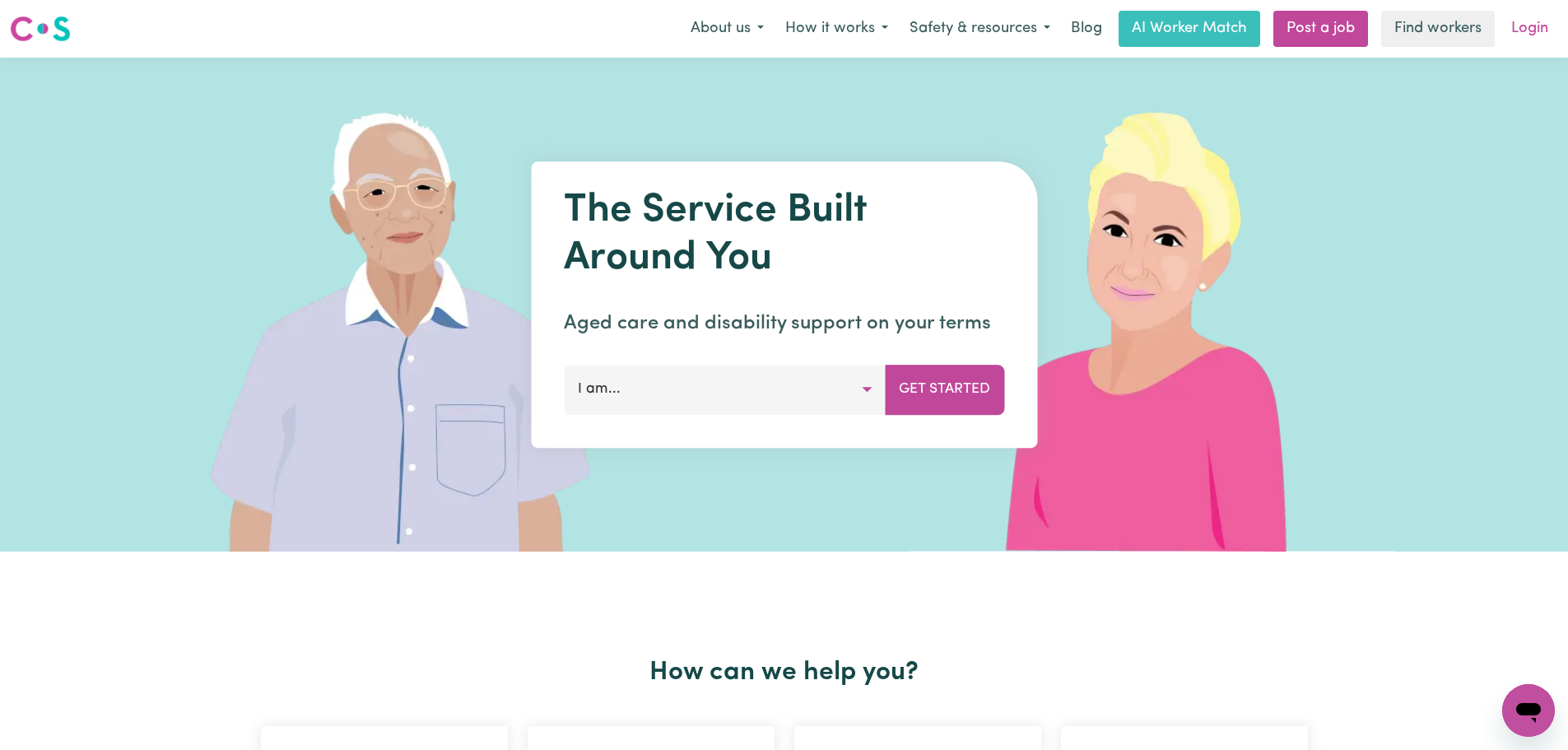
click at [1526, 30] on link "Login" at bounding box center [1529, 28] width 57 height 36
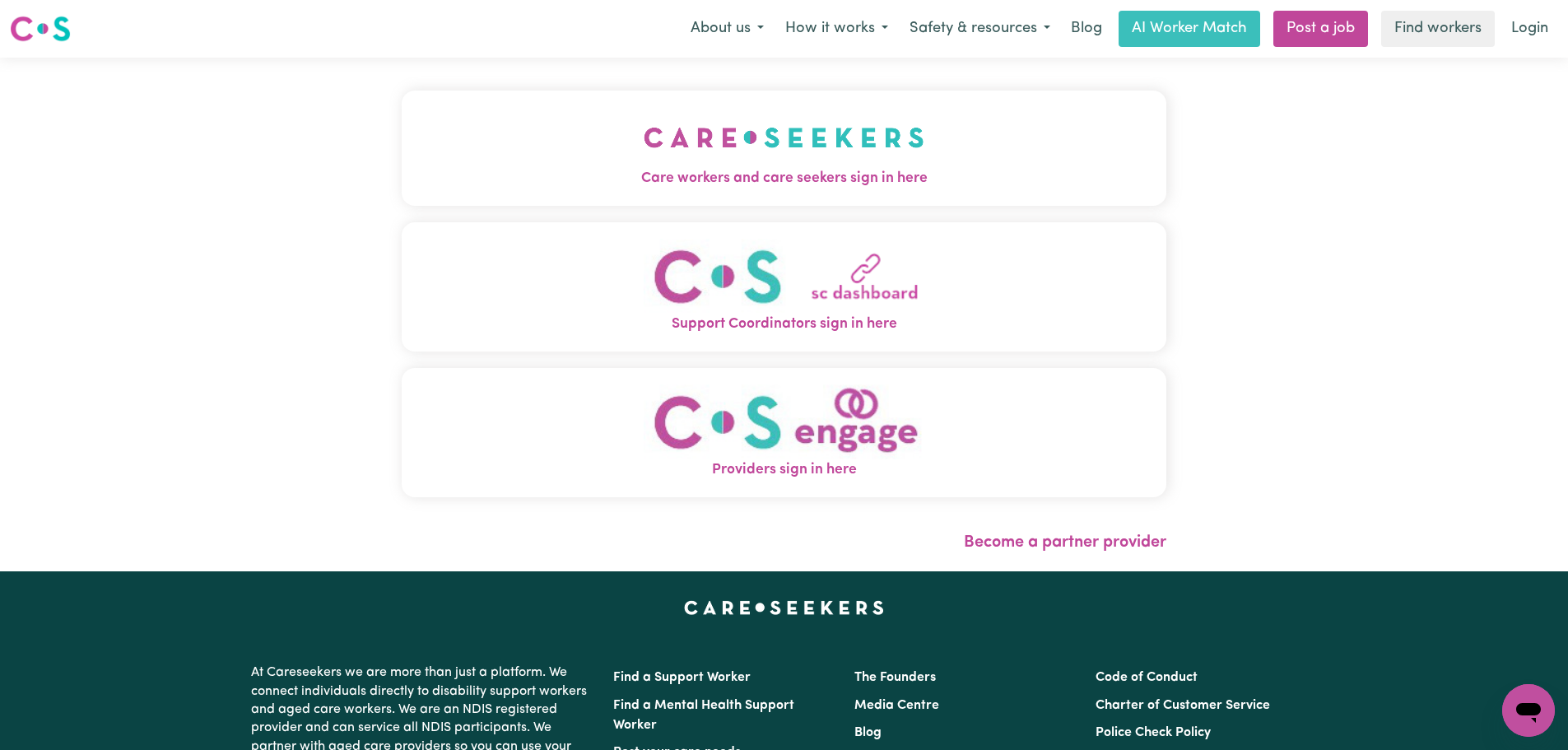
click at [707, 174] on span "Care workers and care seekers sign in here" at bounding box center [784, 179] width 764 height 21
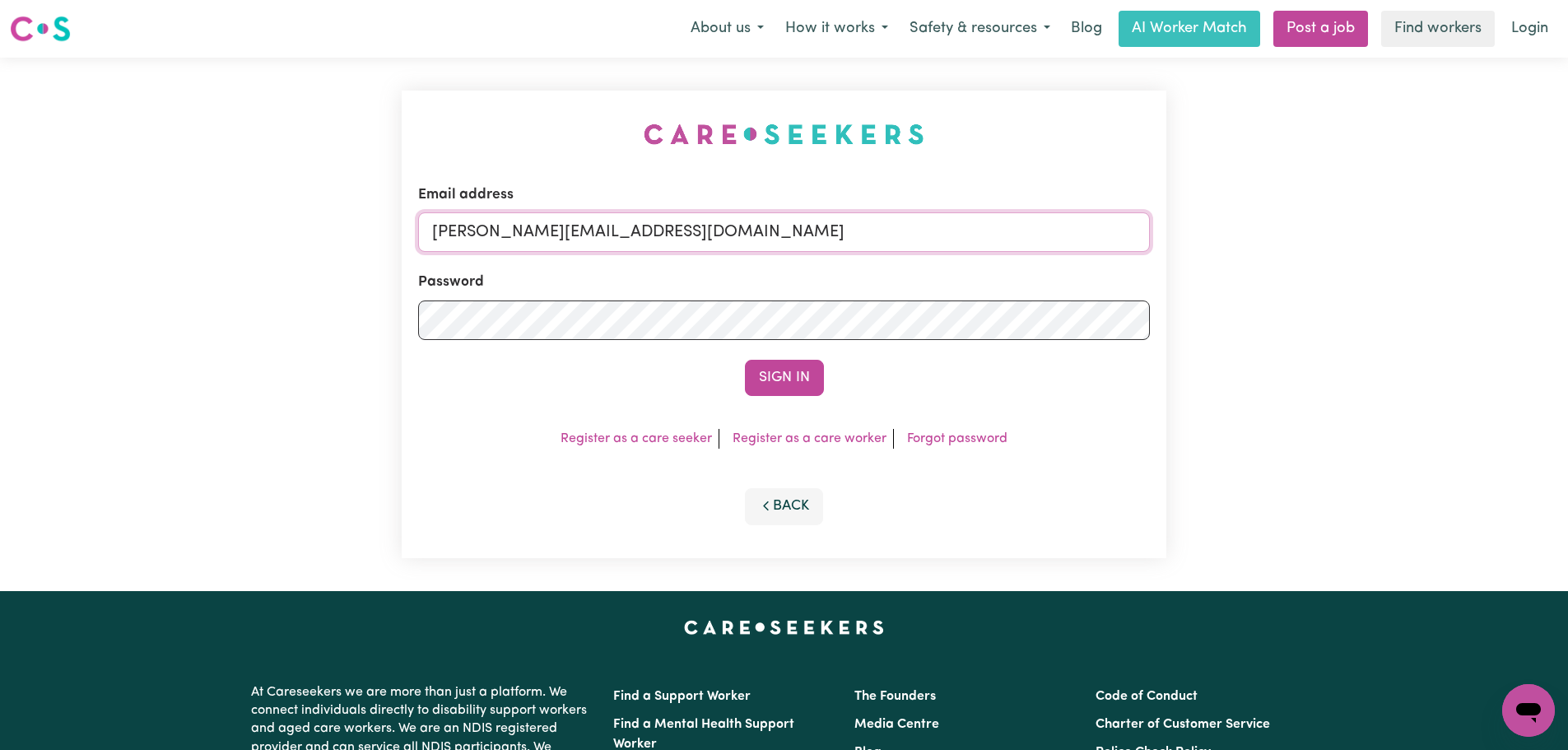
click at [712, 233] on input "[PERSON_NAME][EMAIL_ADDRESS][DOMAIN_NAME]" at bounding box center [784, 232] width 731 height 40
drag, startPoint x: 836, startPoint y: 224, endPoint x: 523, endPoint y: 221, distance: 313.0
click at [520, 221] on input "superuser~ceciliahamilton-abernathySTRIDE@careseekers.com.au" at bounding box center [784, 232] width 731 height 40
type input "superuser~ceciliahamilton-abernathySTRIDE@careseekers.com.au"
click at [765, 374] on button "Sign In" at bounding box center [784, 377] width 79 height 36
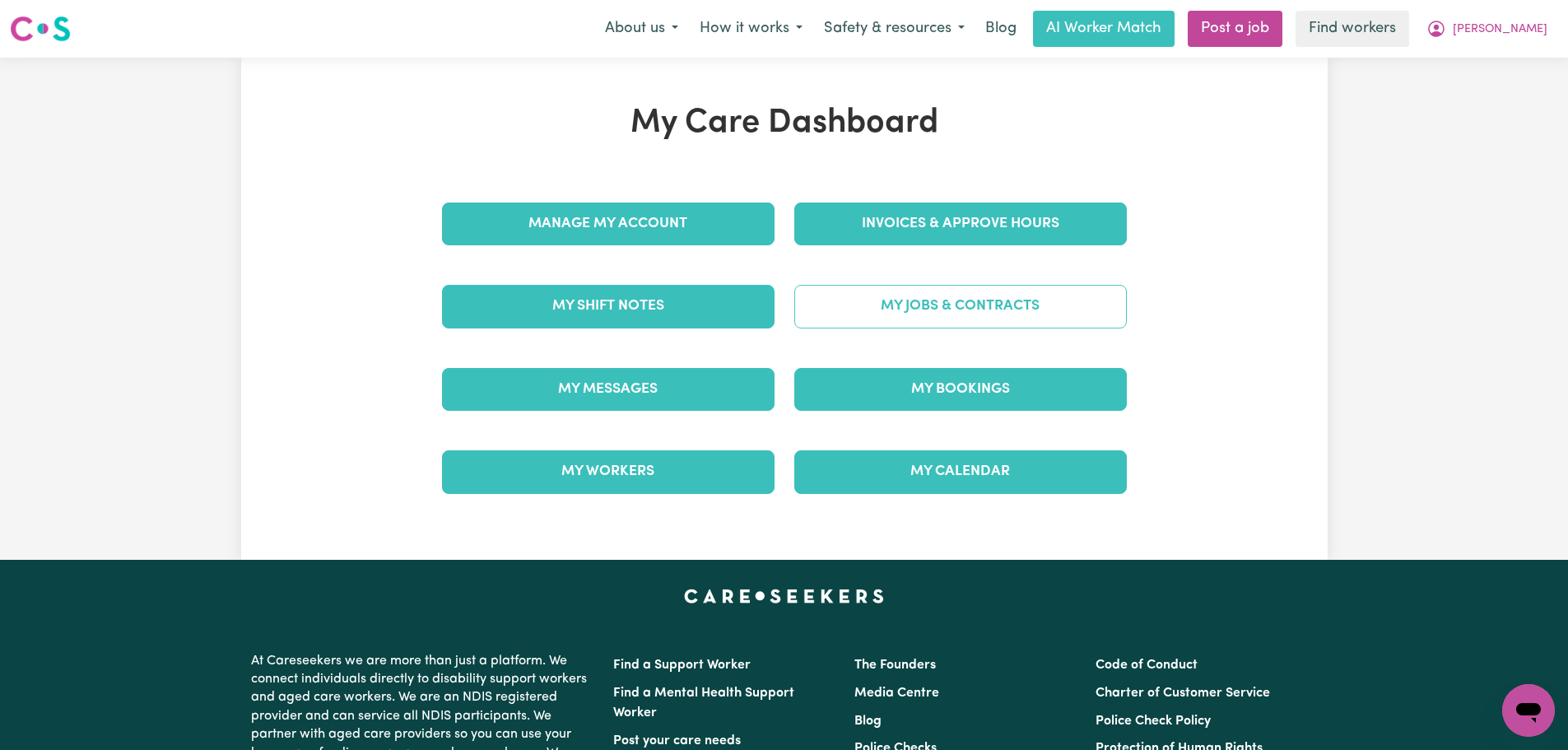
click at [861, 302] on link "My Jobs & Contracts" at bounding box center [961, 306] width 333 height 43
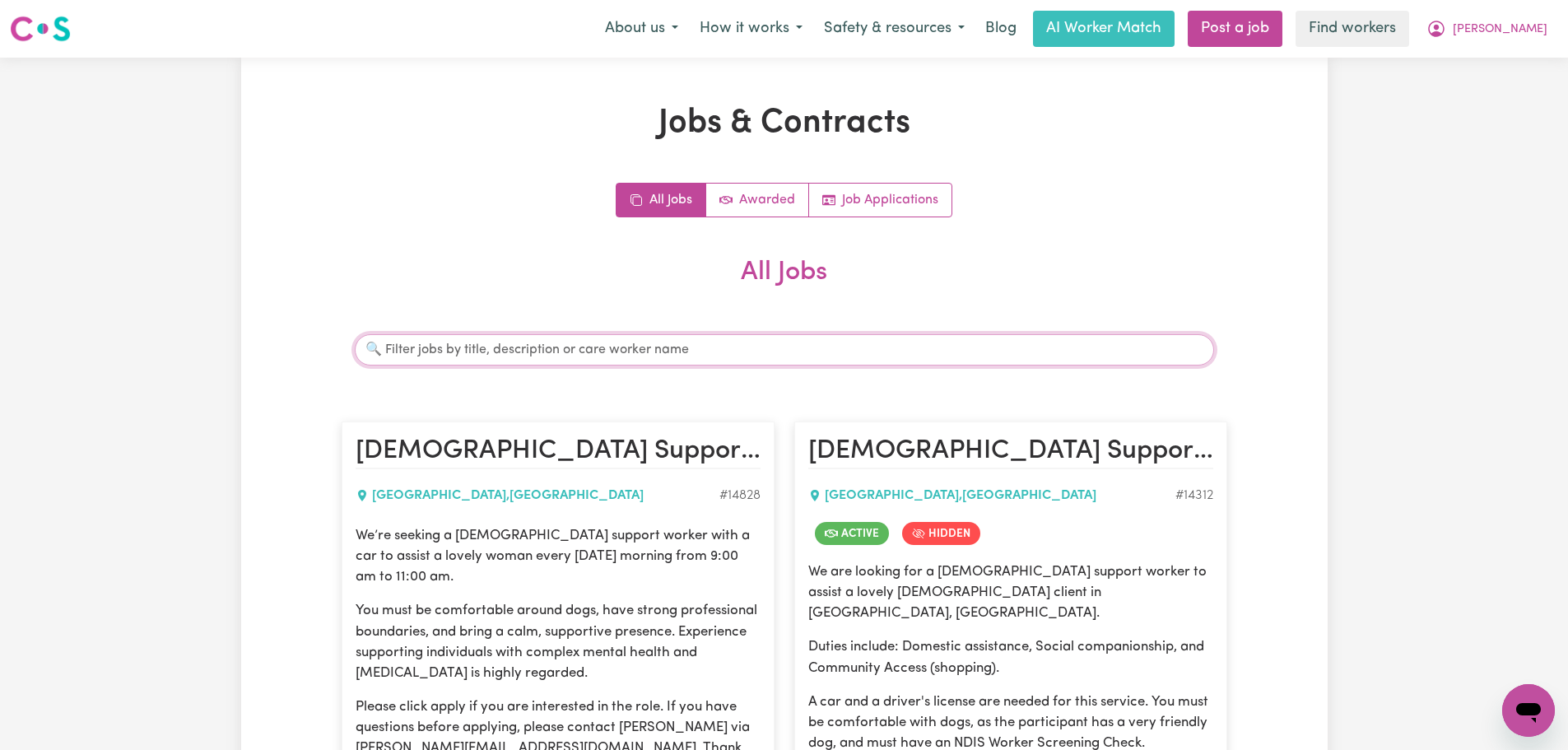
click at [676, 357] on input "Search jobs" at bounding box center [784, 349] width 859 height 31
click at [676, 356] on input "Search jobs" at bounding box center [784, 349] width 859 height 31
type input "[PERSON_NAME]"
click at [631, 350] on input "[PERSON_NAME]" at bounding box center [784, 349] width 859 height 31
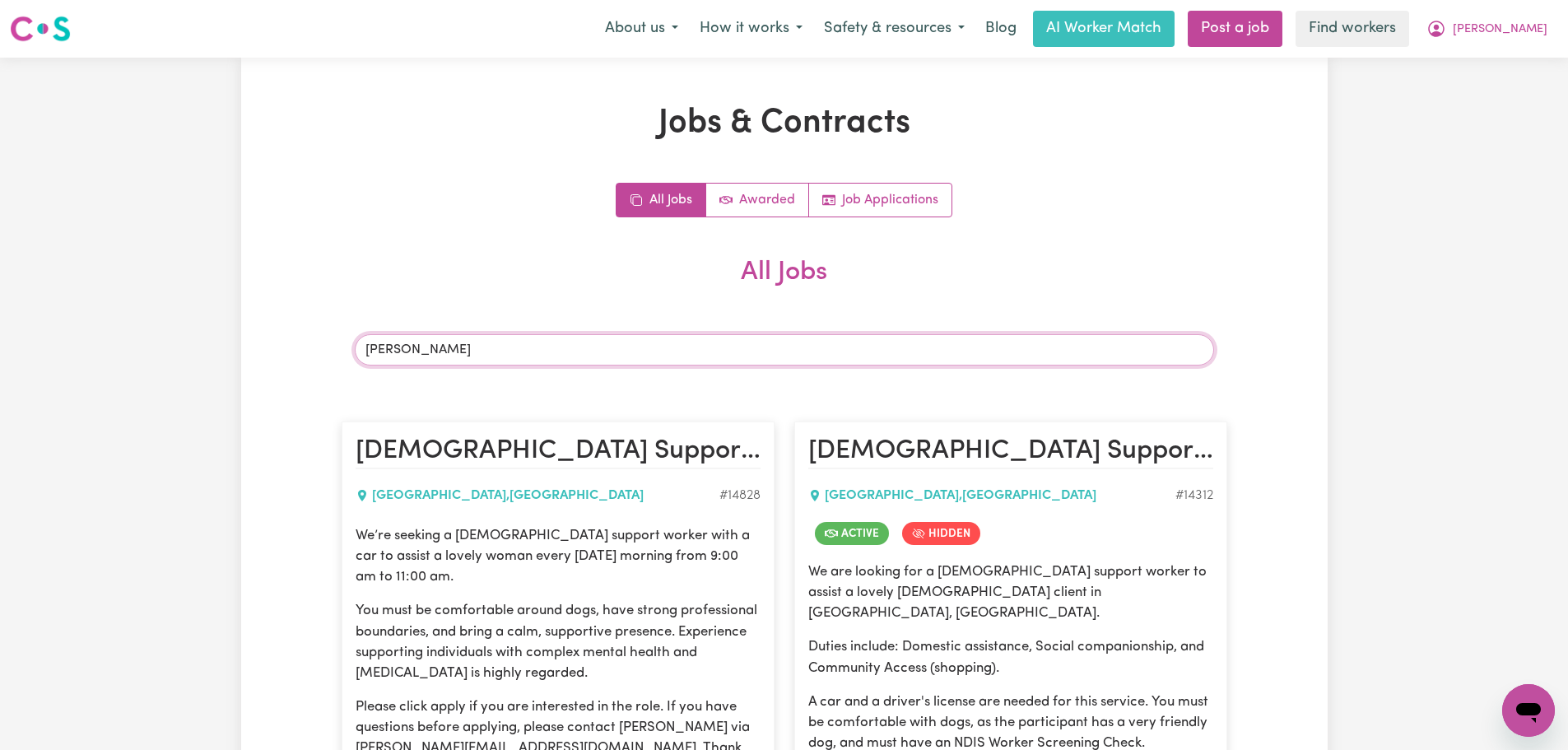
click at [432, 355] on input "[PERSON_NAME]" at bounding box center [784, 349] width 859 height 31
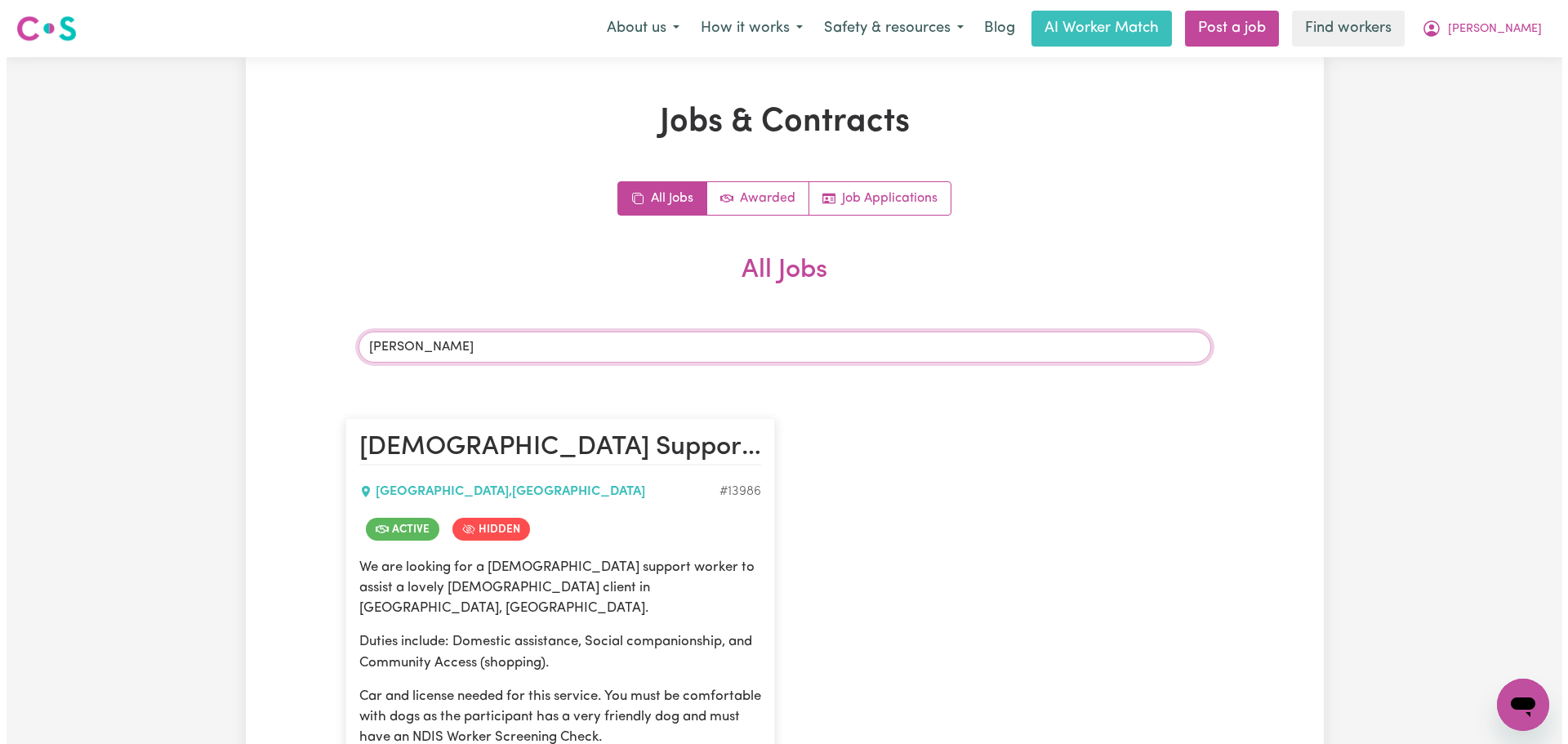
scroll to position [245, 0]
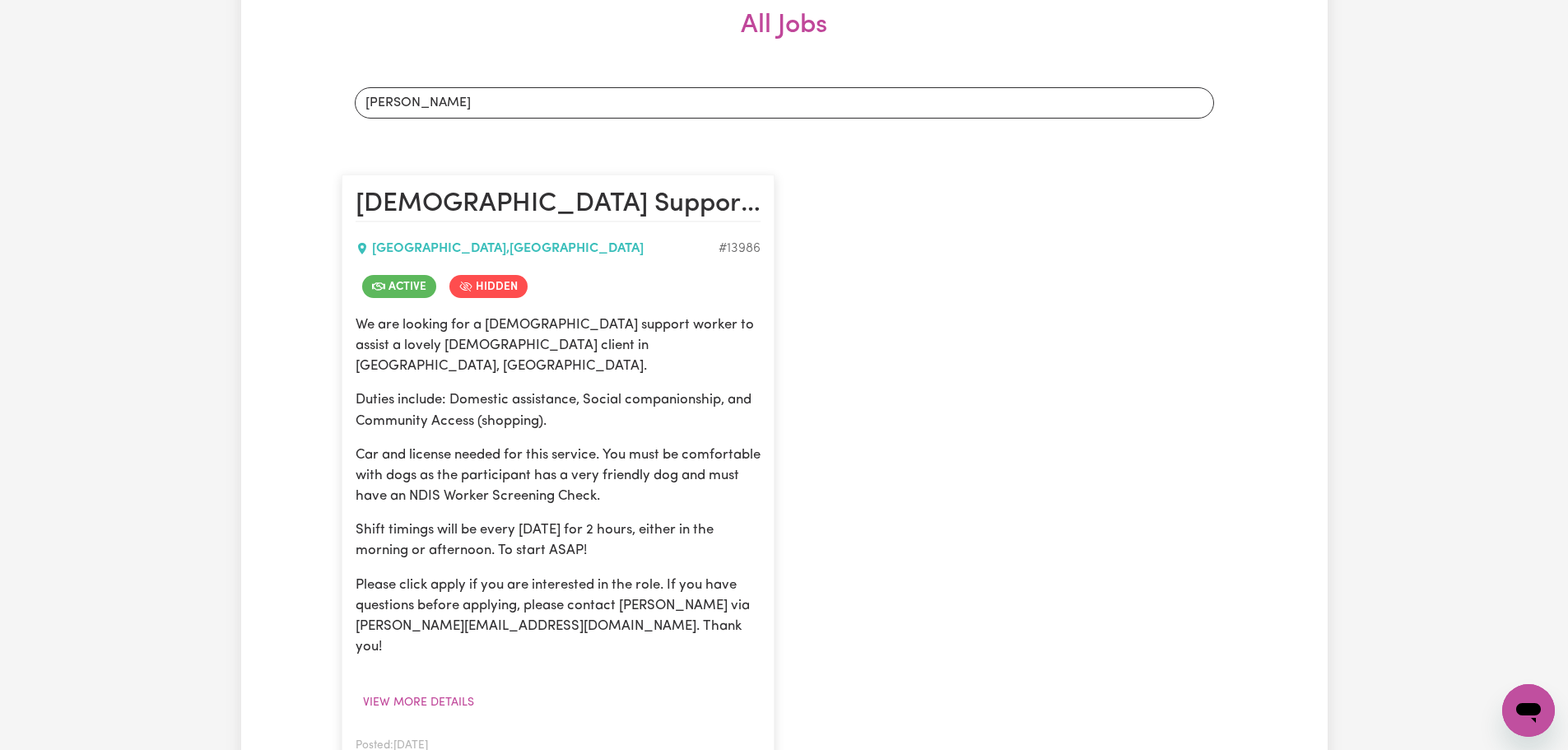
click at [775, 548] on link "View/Edit Contract" at bounding box center [810, 564] width 160 height 33
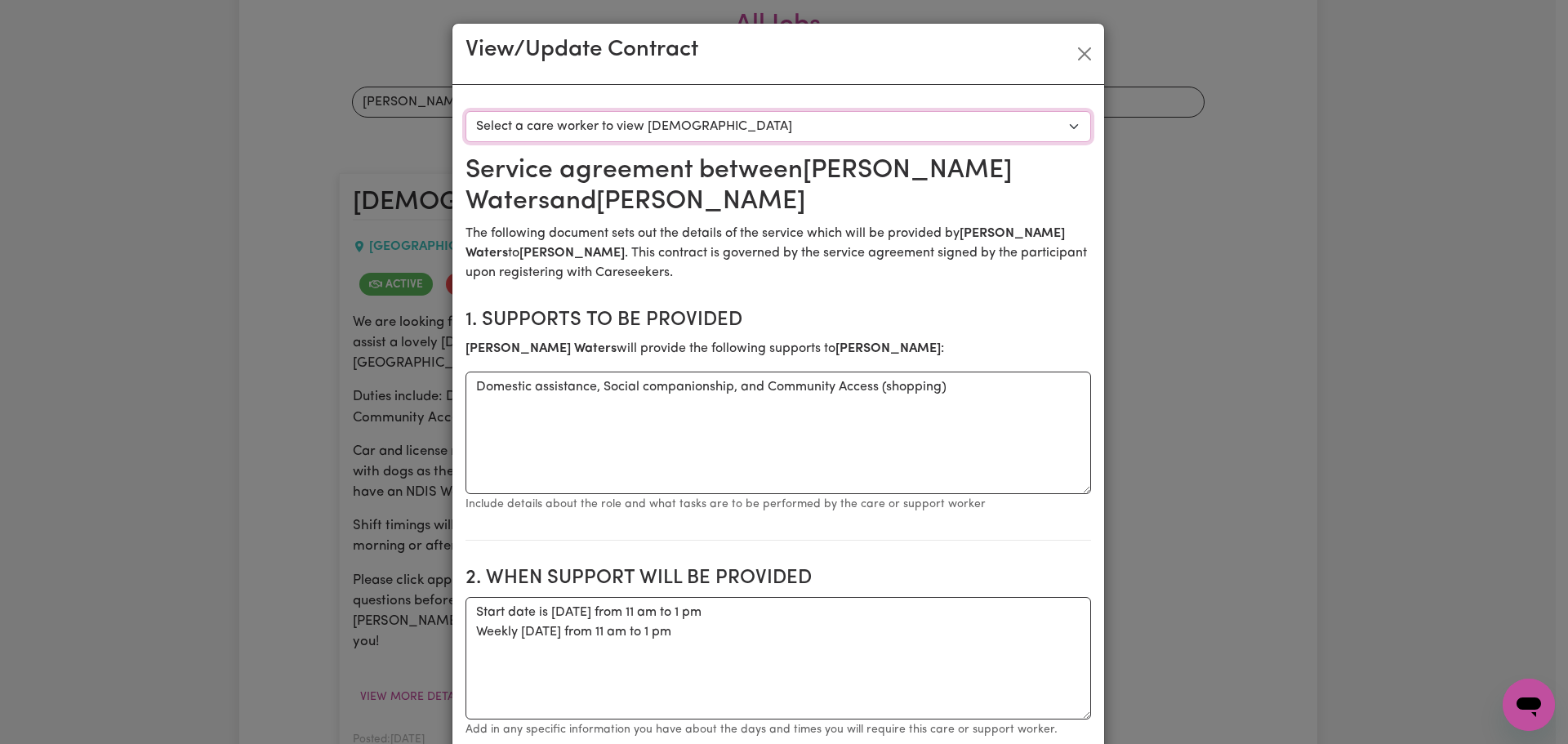
click at [709, 128] on select "Select a care worker to view [DEMOGRAPHIC_DATA] #10050 - [PERSON_NAME] (contrac…" at bounding box center [778, 127] width 626 height 31
select select "9662"
click at [465, 111] on select "Select a care worker to view [DEMOGRAPHIC_DATA] #10050 - [PERSON_NAME] (contrac…" at bounding box center [778, 127] width 626 height 31
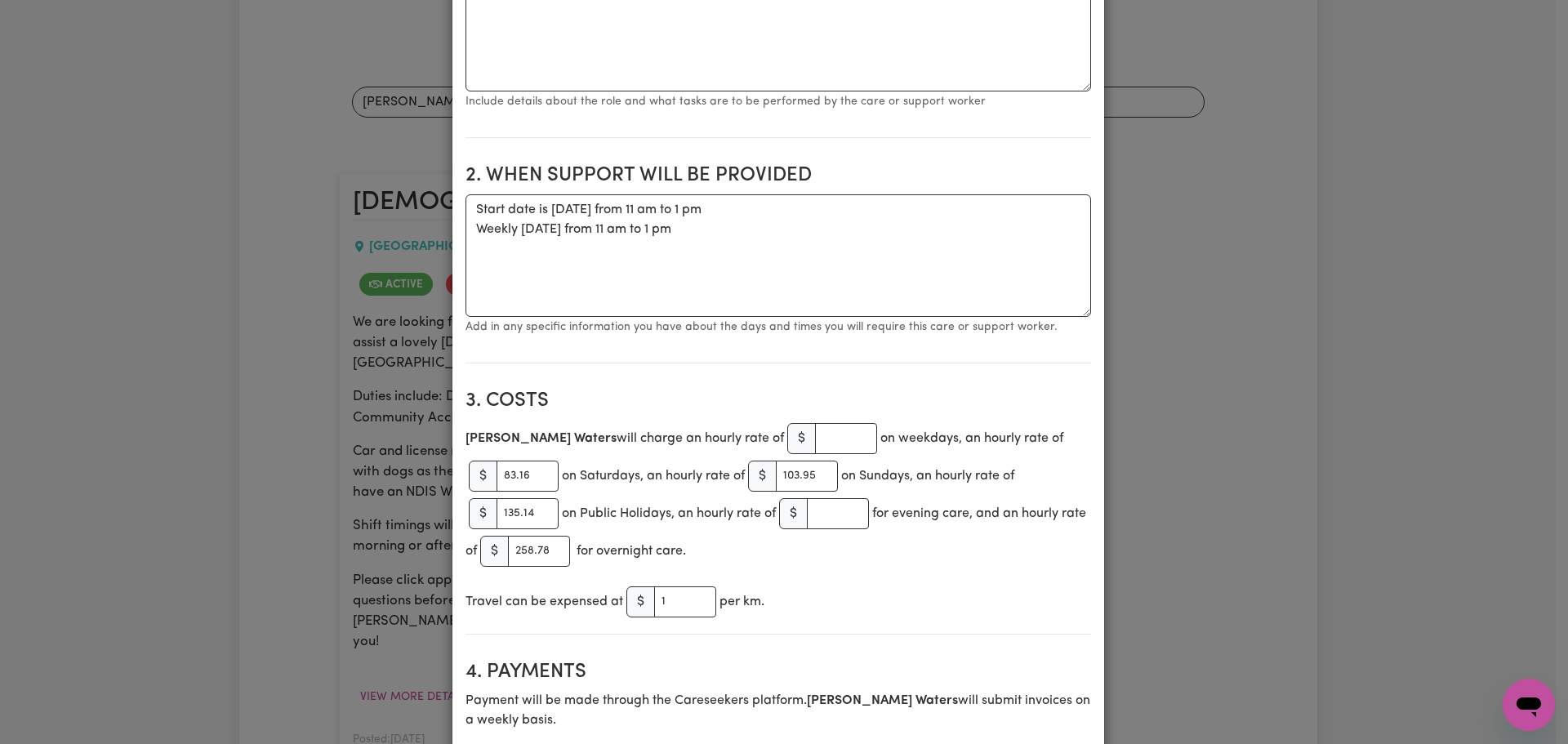
scroll to position [408, 0]
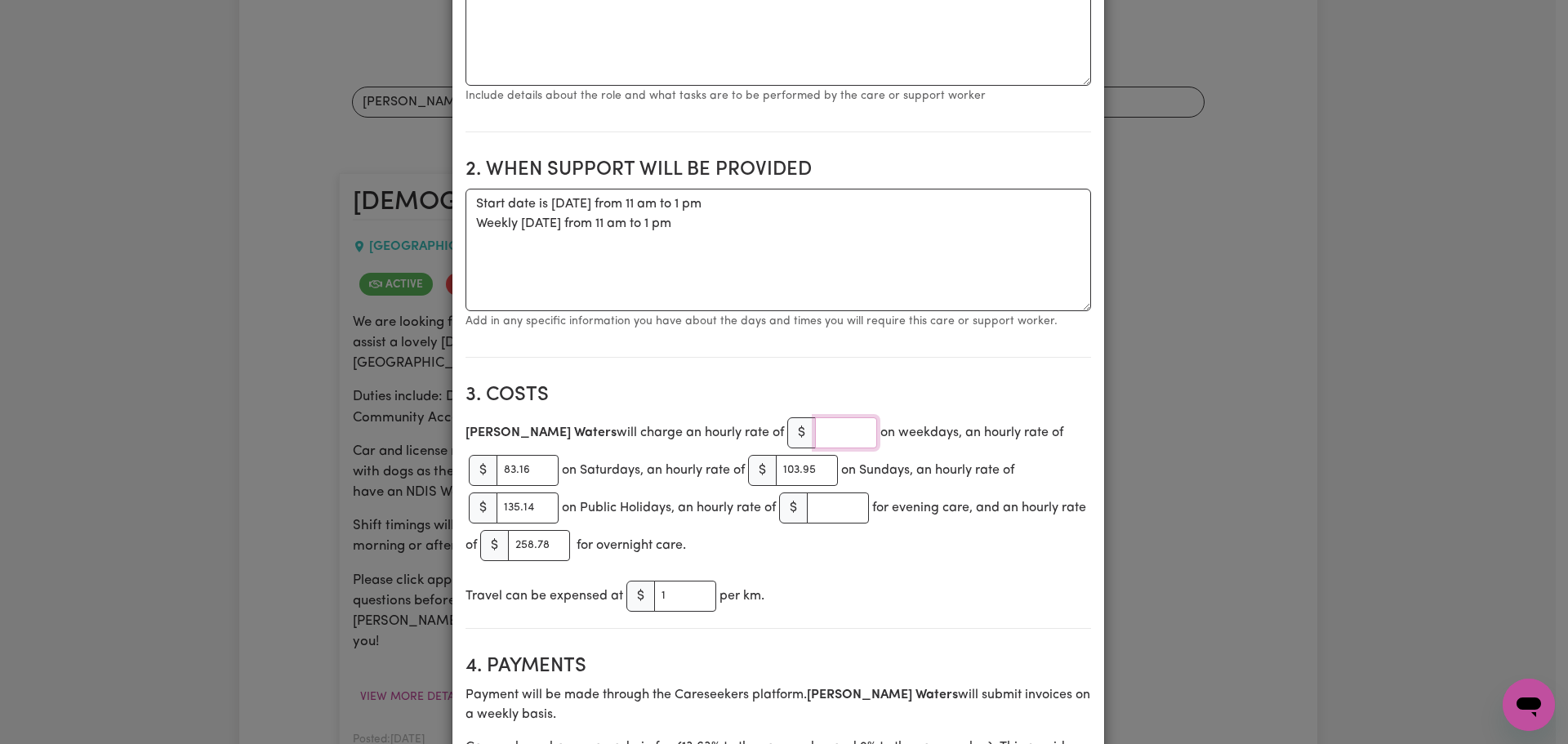
click at [815, 429] on input "number" at bounding box center [845, 433] width 62 height 31
paste input "61.07"
type input "61.07"
click at [887, 387] on h2 "3. Costs" at bounding box center [778, 396] width 626 height 24
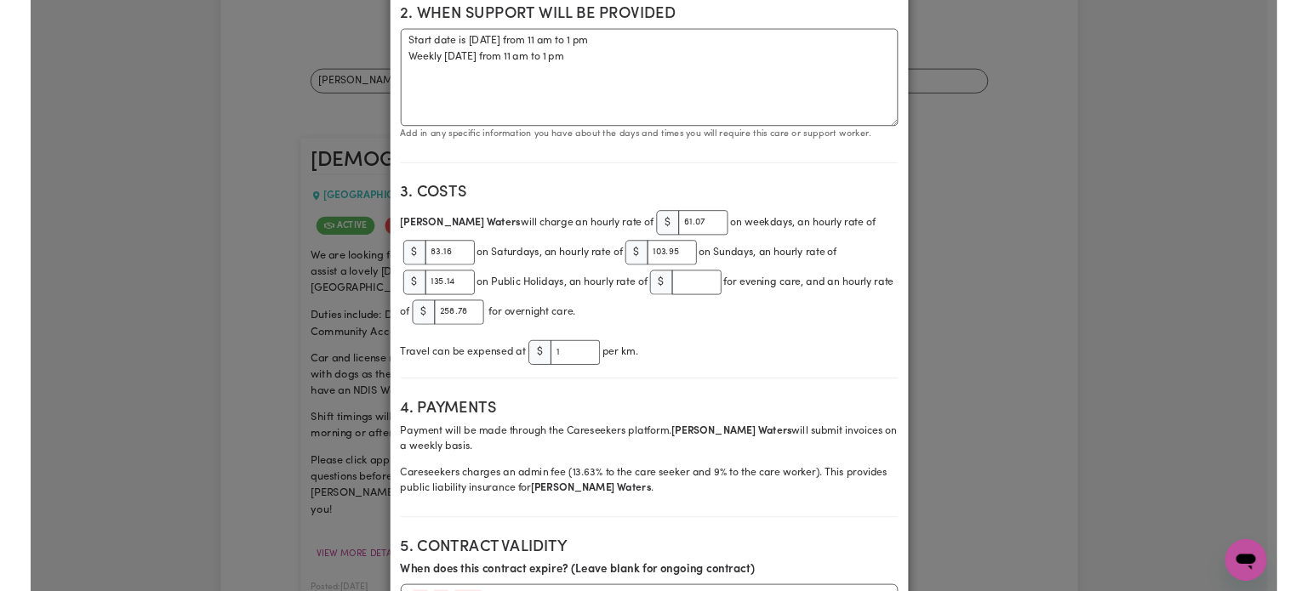
scroll to position [596, 0]
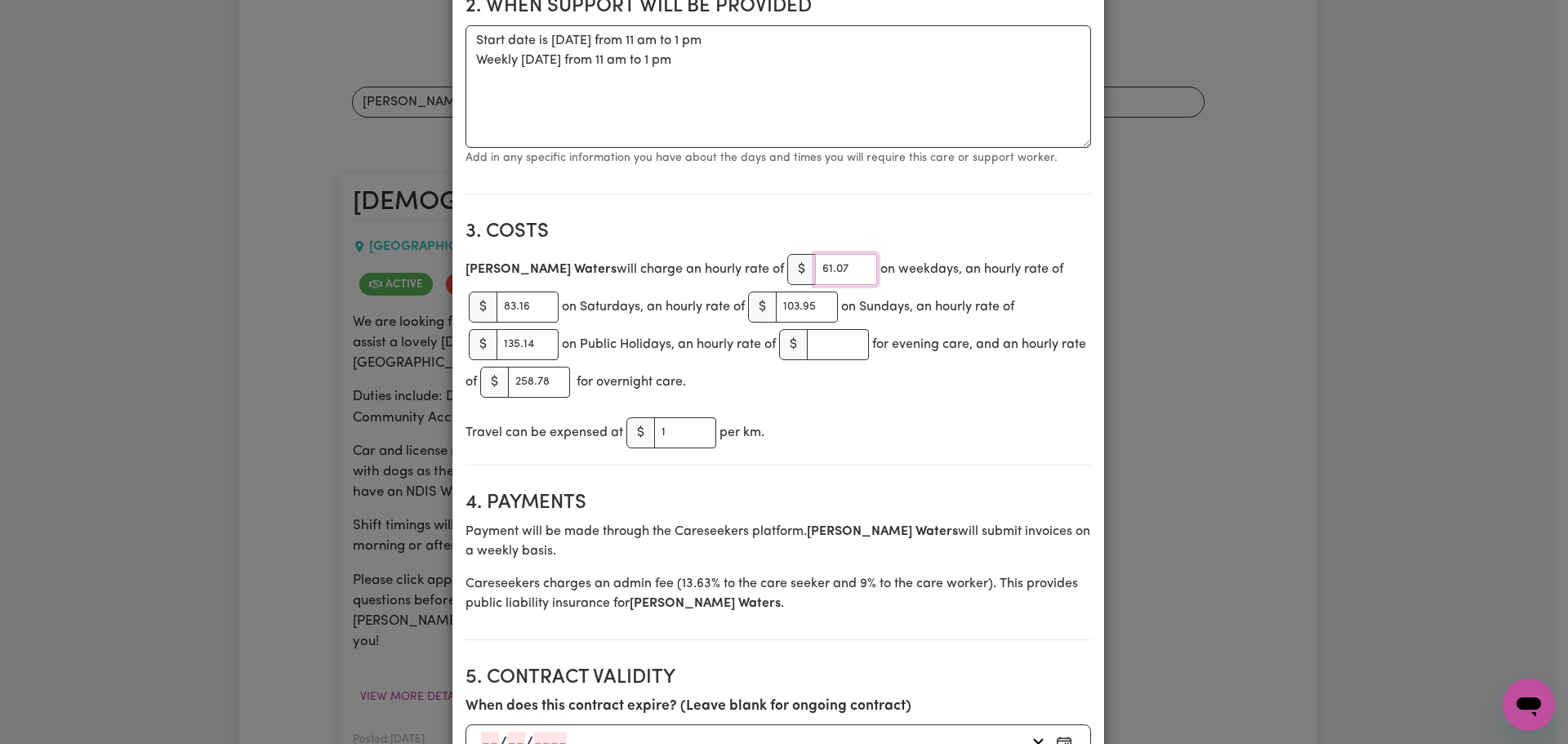
click at [815, 260] on input "61.07" at bounding box center [845, 270] width 62 height 31
click at [811, 209] on section "3. Costs [PERSON_NAME] will charge an hourly rate of $ on weekdays, an hourly r…" at bounding box center [778, 336] width 626 height 258
